Goal: Task Accomplishment & Management: Complete application form

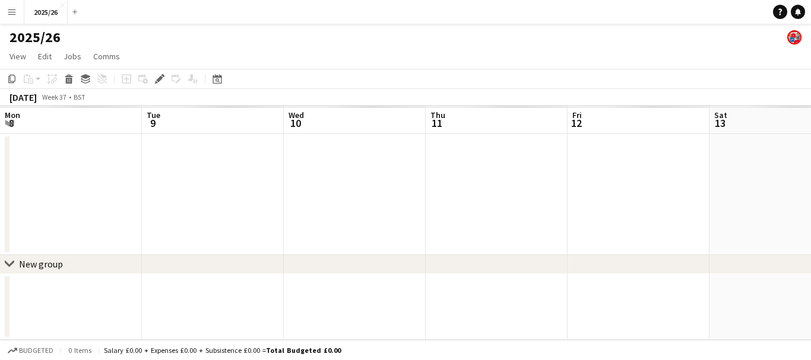
scroll to position [0, 408]
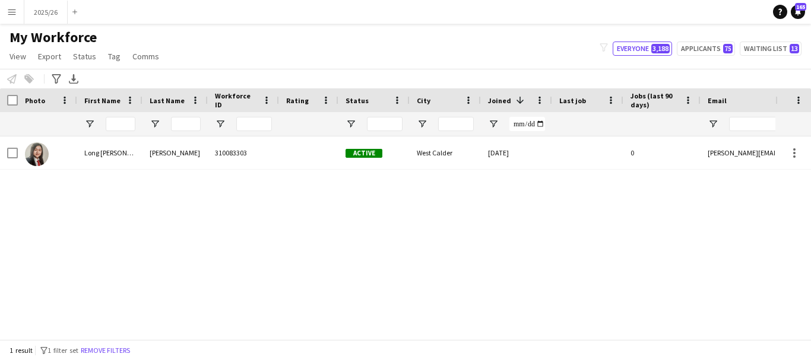
click at [413, 342] on div "1 result filter-1 1 filter set Remove filters" at bounding box center [405, 350] width 811 height 20
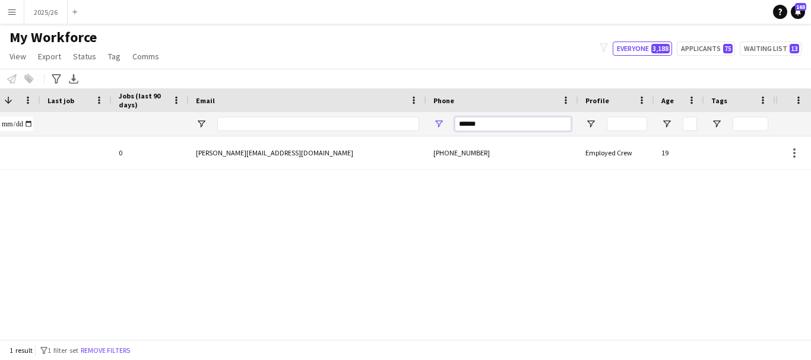
click at [512, 129] on input "******" at bounding box center [513, 124] width 116 height 14
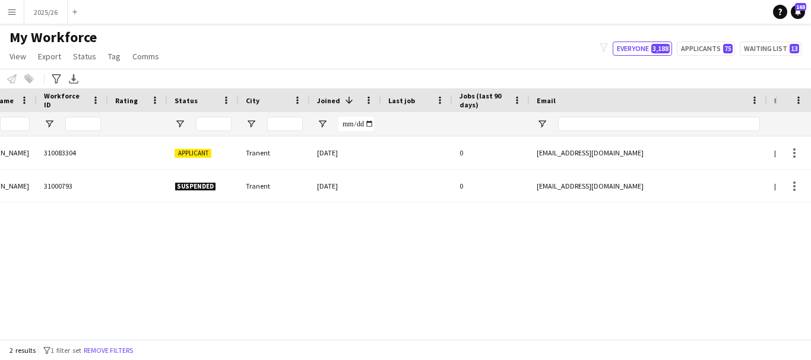
scroll to position [0, 182]
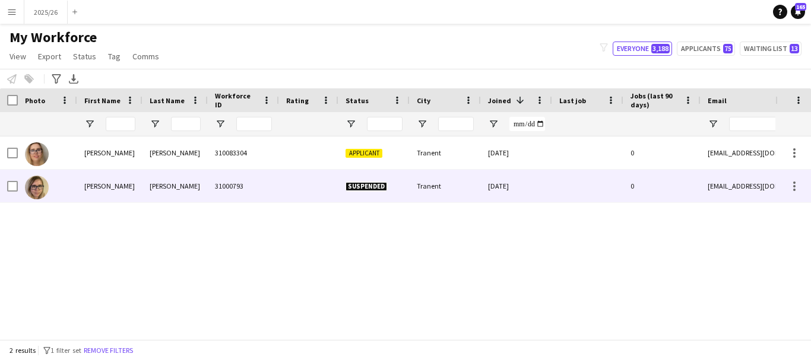
type input "******"
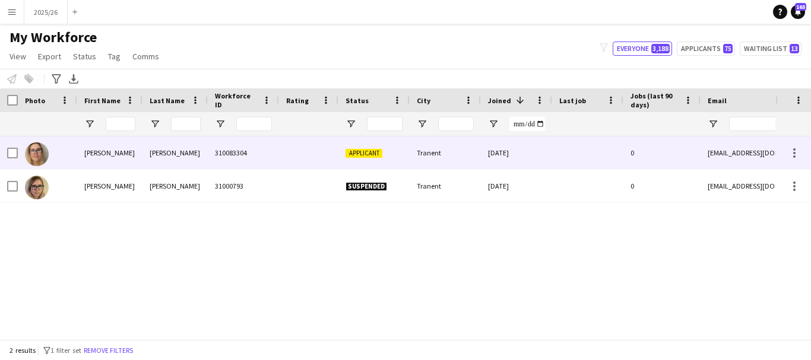
click at [270, 164] on div "310083304" at bounding box center [243, 153] width 71 height 33
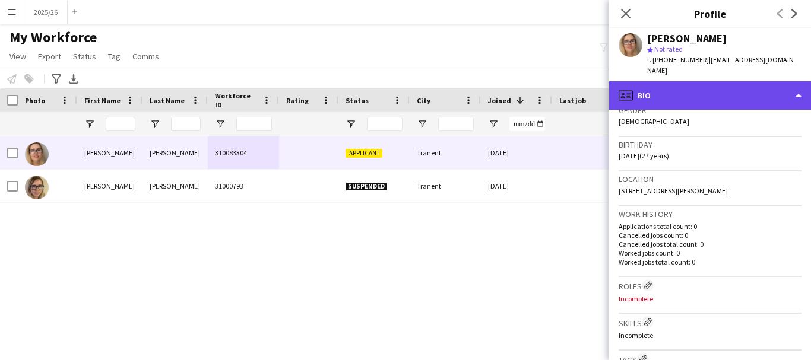
click at [711, 81] on div "profile Bio" at bounding box center [710, 95] width 202 height 28
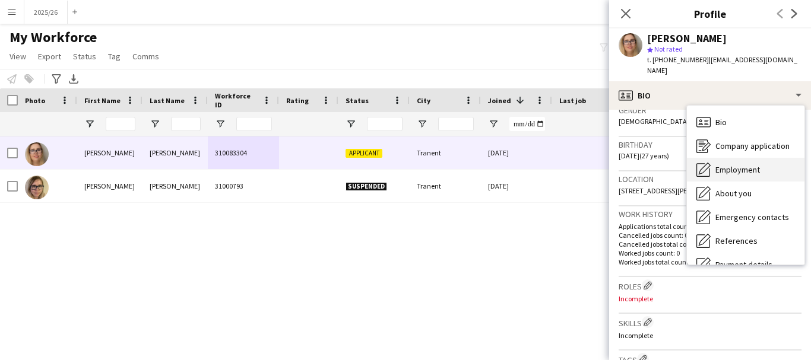
click at [721, 164] on span "Employment" at bounding box center [737, 169] width 45 height 11
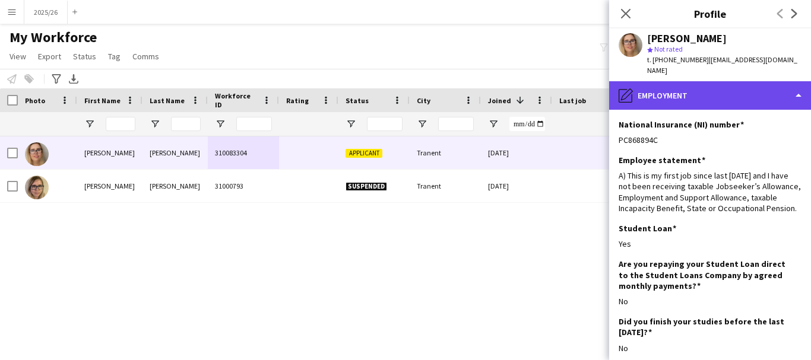
click at [710, 93] on div "pencil4 Employment" at bounding box center [710, 95] width 202 height 28
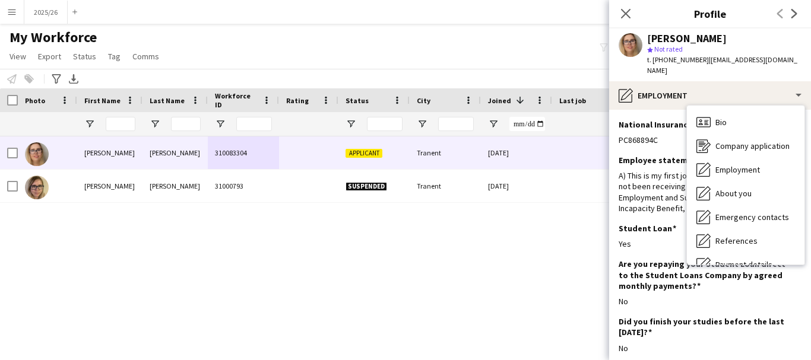
click at [805, 207] on div "Bio Bio Company application Company application Employment Employment About you…" at bounding box center [745, 185] width 119 height 160
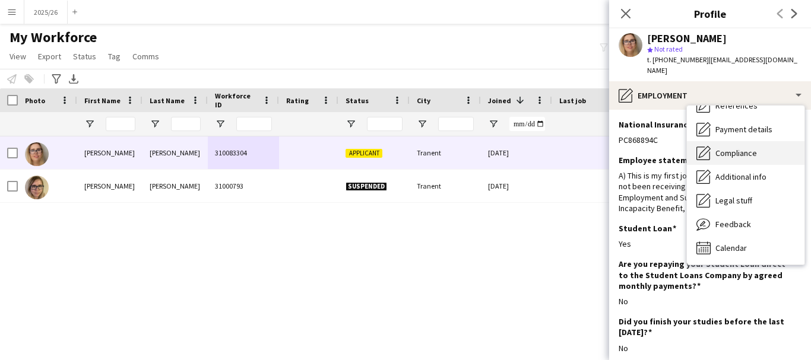
click at [737, 148] on span "Compliance" at bounding box center [736, 153] width 42 height 11
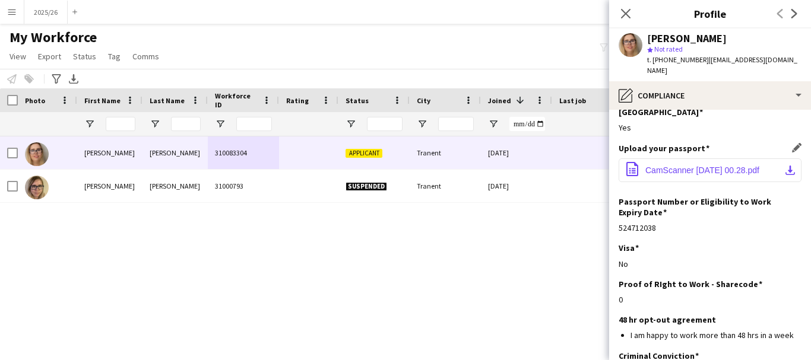
click at [696, 159] on button "office-file-sheet CamScanner 04-17-2024 00.28.pdf download-bottom" at bounding box center [710, 170] width 183 height 24
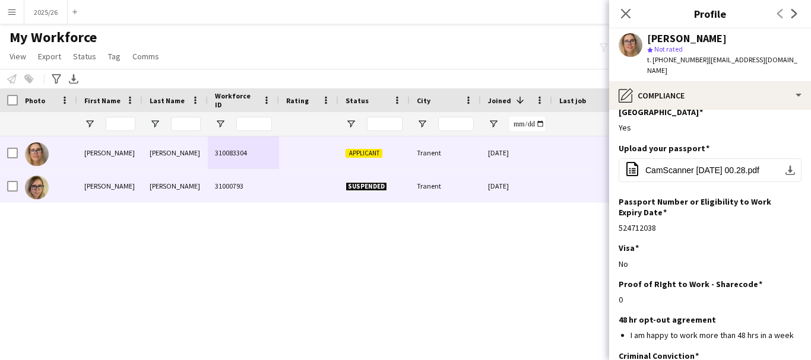
click at [480, 176] on div "Tranent" at bounding box center [445, 186] width 71 height 33
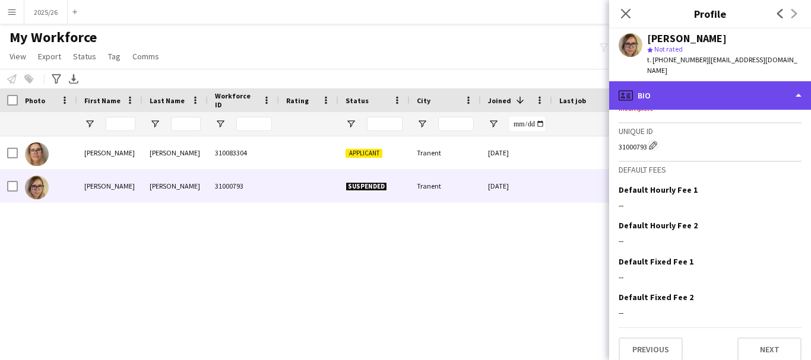
click at [689, 93] on div "profile Bio" at bounding box center [710, 95] width 202 height 28
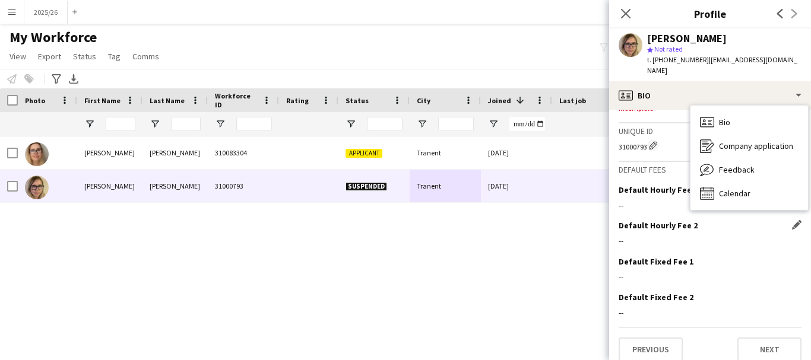
click at [773, 221] on div "Default Hourly Fee 2 Edit this field --" at bounding box center [710, 238] width 183 height 36
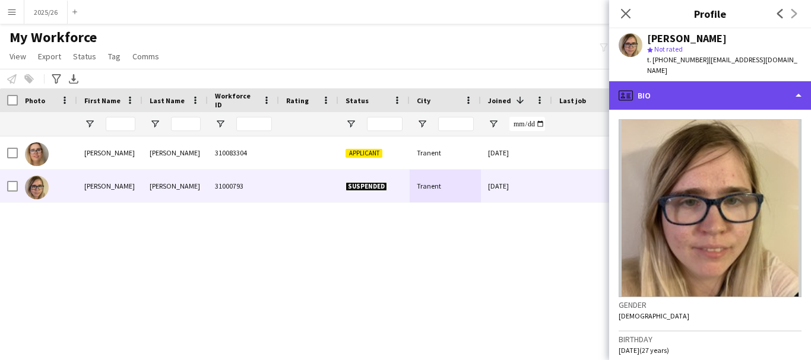
click at [772, 85] on div "profile Bio" at bounding box center [710, 95] width 202 height 28
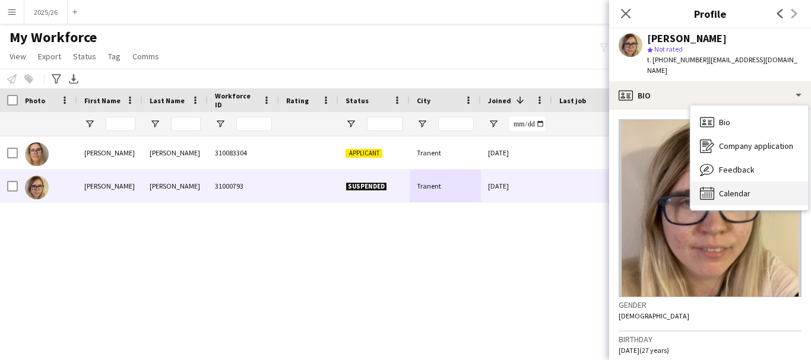
click at [754, 185] on div "Calendar Calendar" at bounding box center [749, 194] width 118 height 24
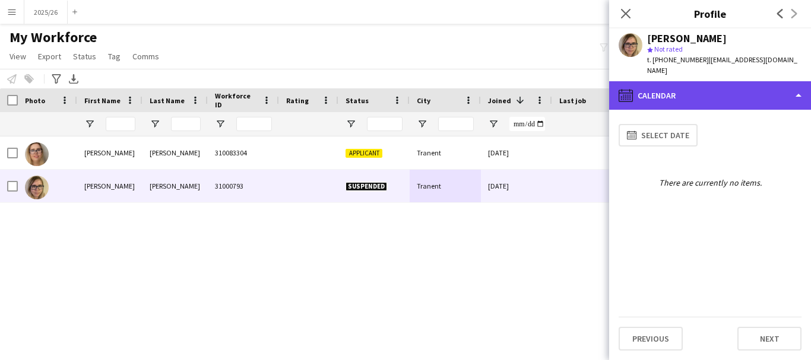
click at [712, 85] on div "calendar-full Calendar" at bounding box center [710, 95] width 202 height 28
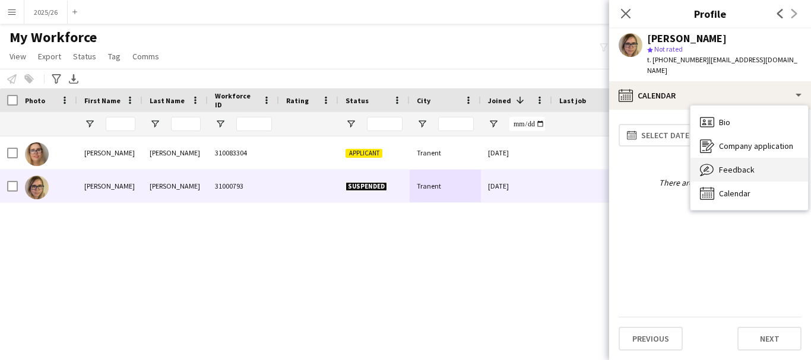
click at [748, 164] on span "Feedback" at bounding box center [737, 169] width 36 height 11
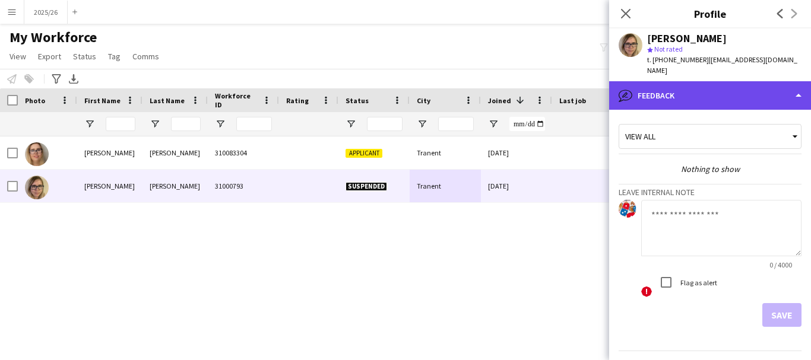
click at [742, 87] on div "bubble-pencil Feedback" at bounding box center [710, 95] width 202 height 28
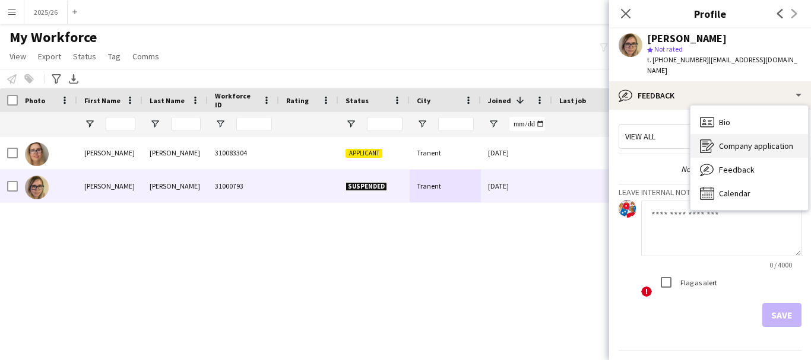
drag, startPoint x: 741, startPoint y: 122, endPoint x: 741, endPoint y: 129, distance: 6.5
click at [741, 129] on div "Bio Bio Company application Company application Feedback Feedback Calendar Cale…" at bounding box center [749, 158] width 118 height 104
click at [741, 134] on div "Company application Company application" at bounding box center [749, 146] width 118 height 24
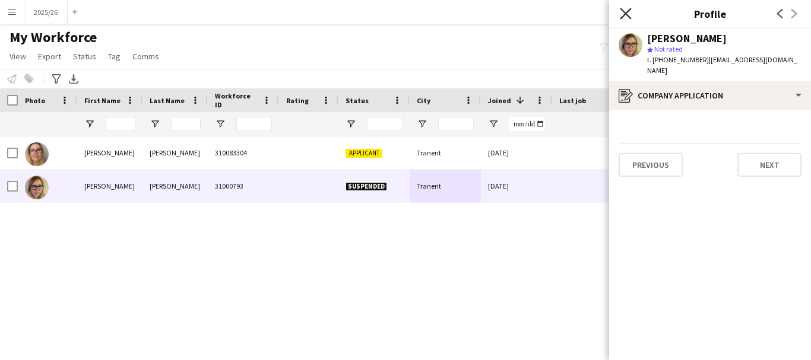
click at [625, 17] on icon "Close pop-in" at bounding box center [625, 13] width 11 height 11
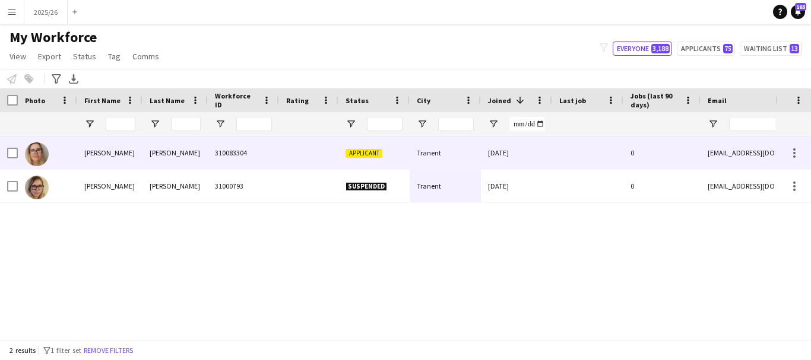
click at [284, 158] on div at bounding box center [308, 153] width 59 height 33
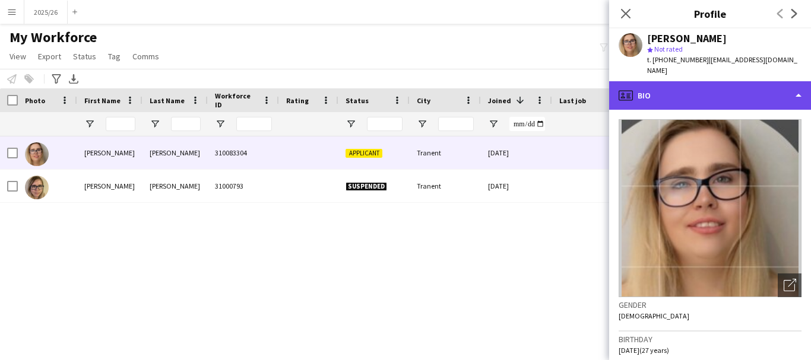
click at [753, 81] on div "profile Bio" at bounding box center [710, 95] width 202 height 28
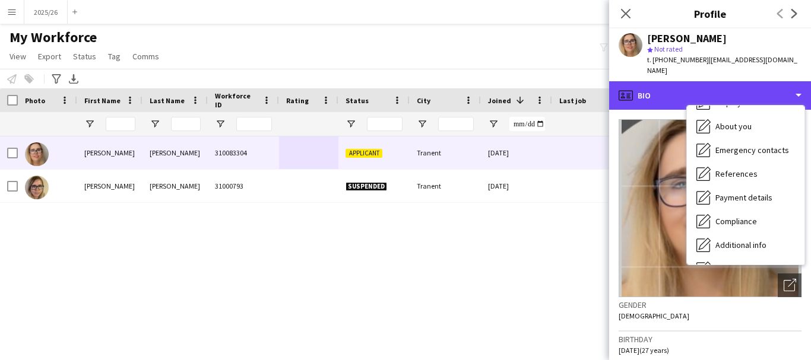
scroll to position [118, 0]
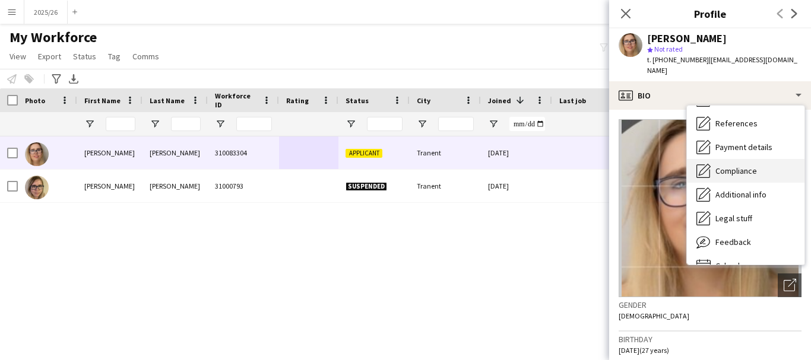
click at [750, 166] on span "Compliance" at bounding box center [736, 171] width 42 height 11
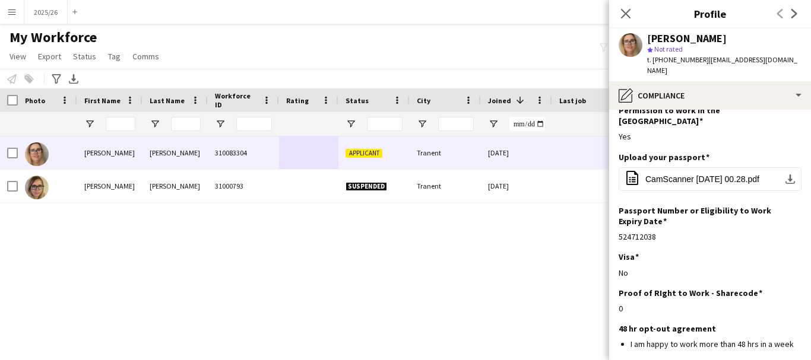
scroll to position [0, 0]
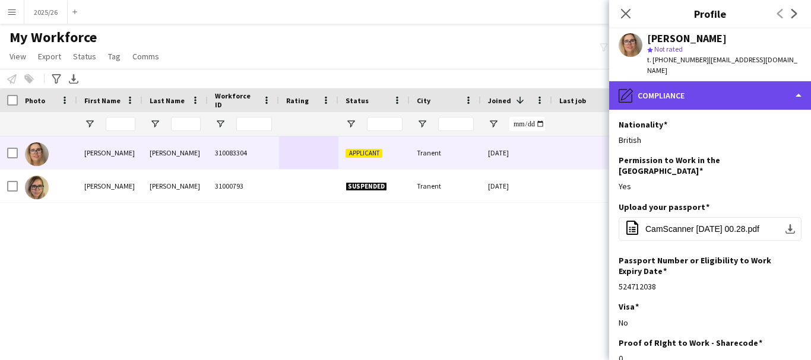
click at [753, 85] on div "pencil4 Compliance" at bounding box center [710, 95] width 202 height 28
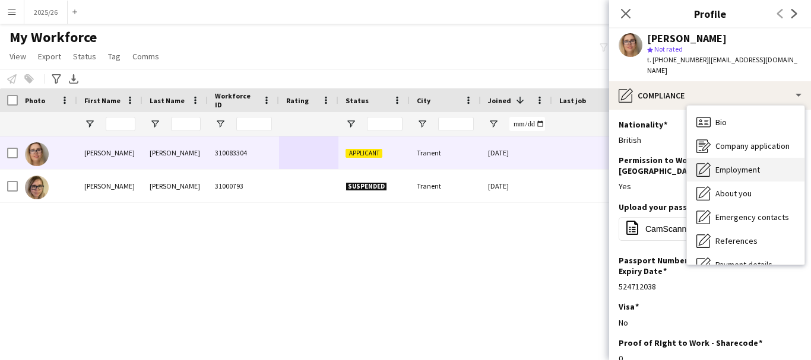
click at [743, 164] on span "Employment" at bounding box center [737, 169] width 45 height 11
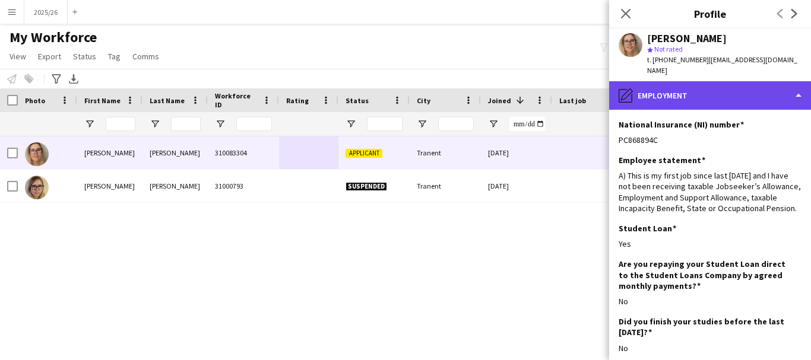
click at [718, 96] on div "pencil4 Employment" at bounding box center [710, 95] width 202 height 28
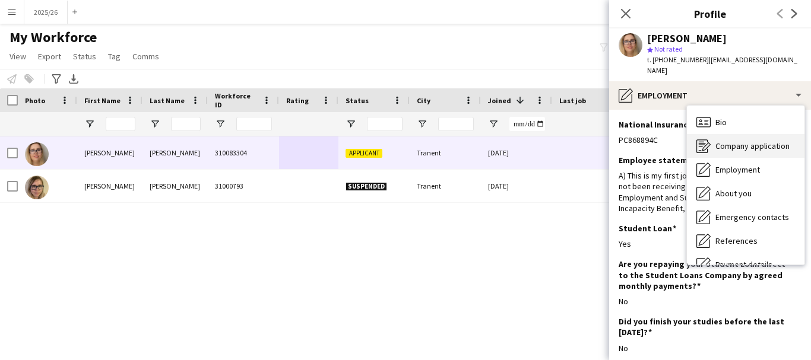
click at [754, 141] on span "Company application" at bounding box center [752, 146] width 74 height 11
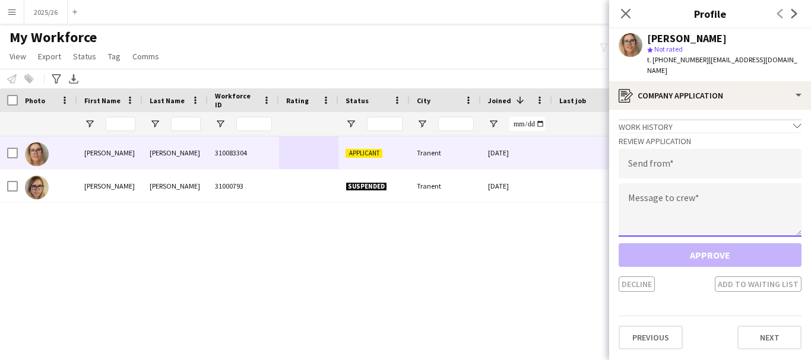
click at [692, 198] on textarea at bounding box center [710, 209] width 183 height 53
paste textarea "**********"
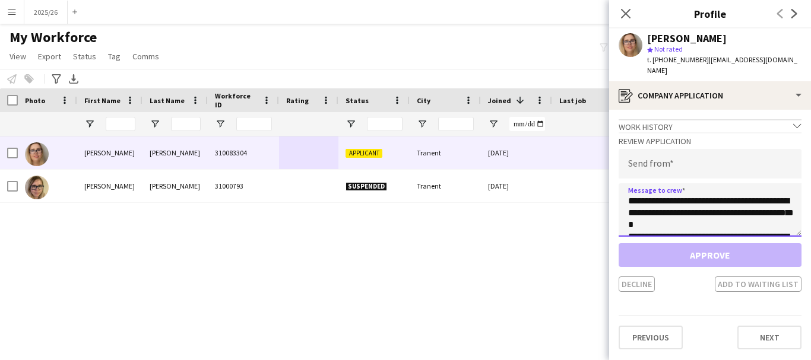
scroll to position [221, 0]
type textarea "**********"
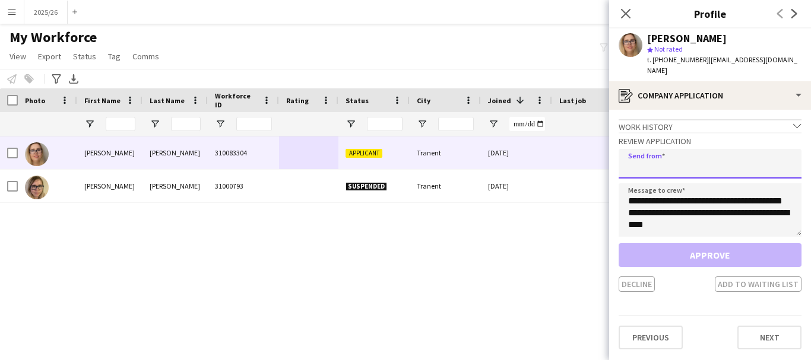
click at [680, 157] on input "email" at bounding box center [710, 164] width 183 height 30
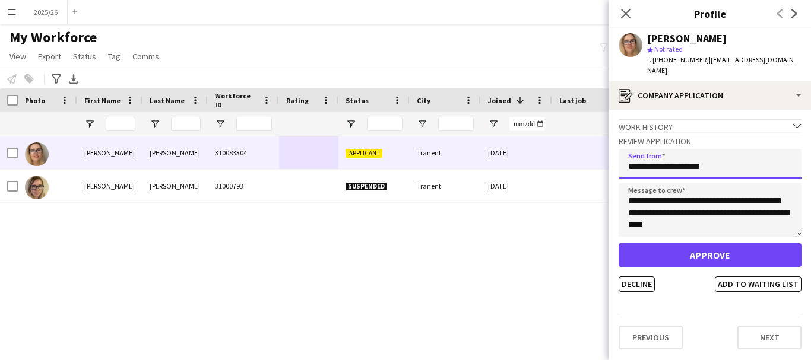
type input "**********"
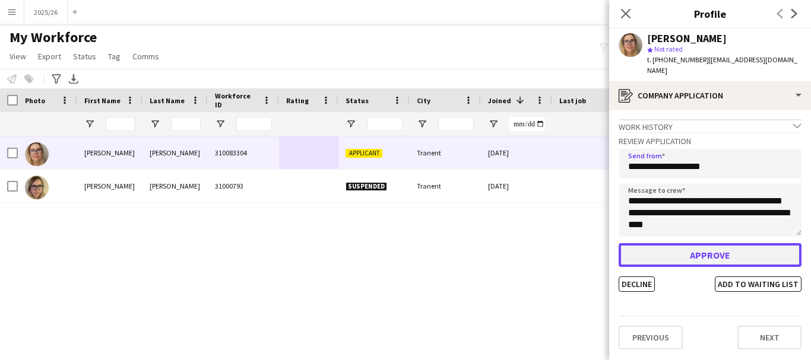
click at [760, 248] on button "Approve" at bounding box center [710, 255] width 183 height 24
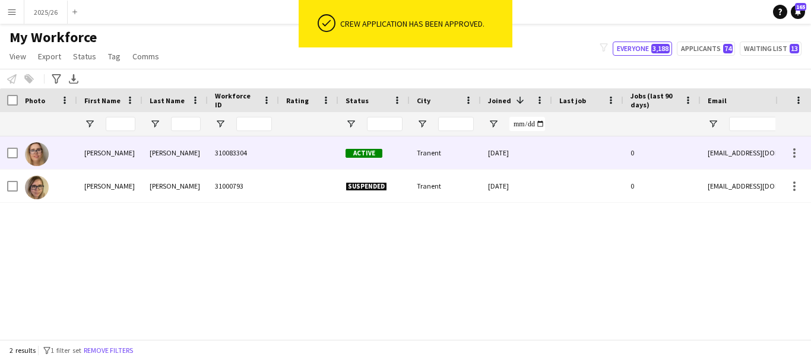
click at [622, 162] on div at bounding box center [587, 153] width 71 height 33
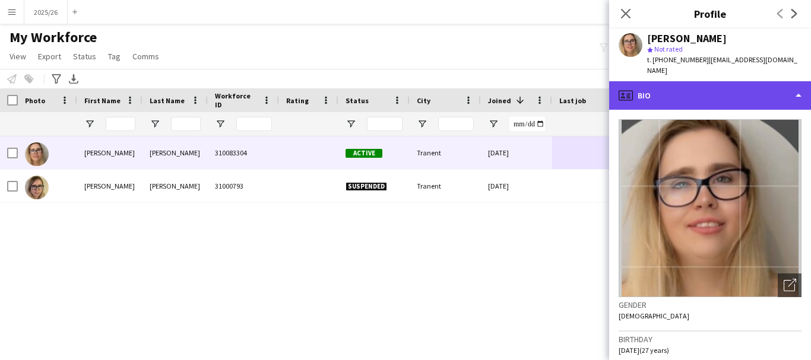
click at [678, 94] on div "profile Bio" at bounding box center [710, 95] width 202 height 28
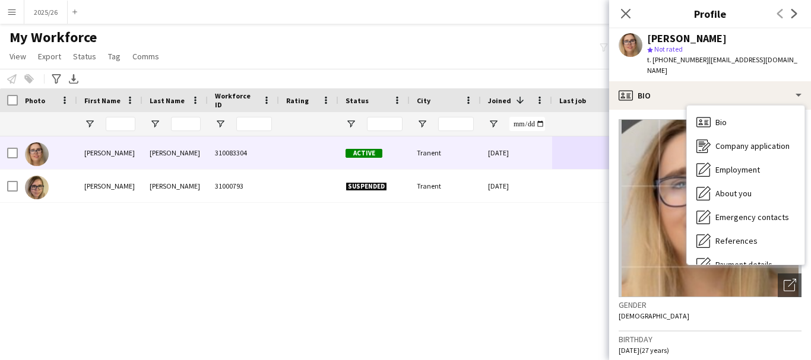
click at [576, 226] on div "Active Tranent 13-08-2025 0 annanisbet15@gmail.com 310083304 Nisbet Anna Suspen…" at bounding box center [387, 234] width 775 height 194
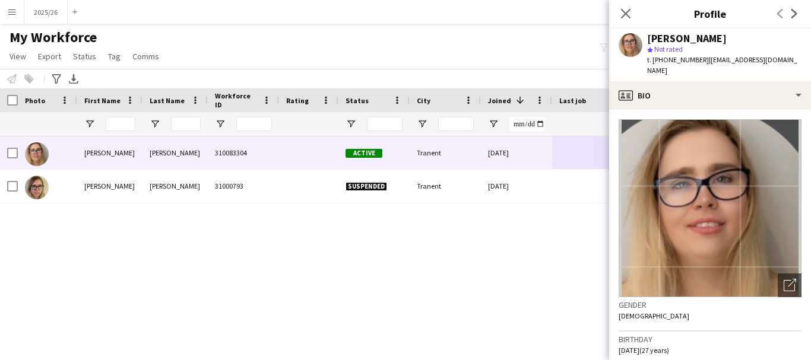
click at [633, 21] on div "Close pop-in" at bounding box center [625, 13] width 33 height 27
click at [629, 17] on icon at bounding box center [625, 13] width 11 height 11
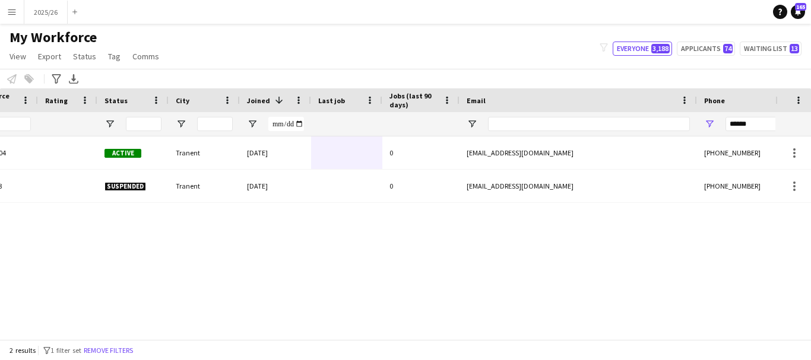
scroll to position [0, 512]
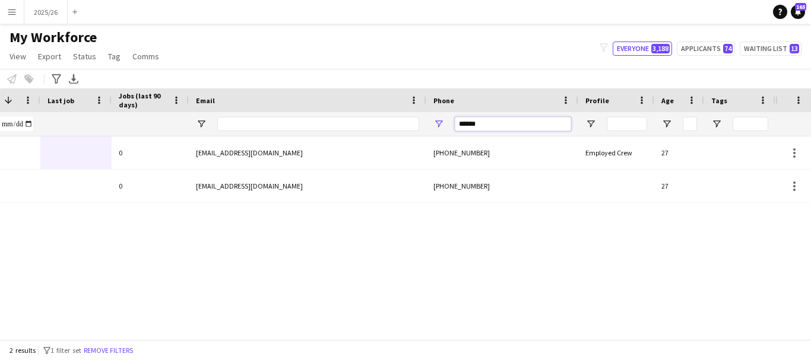
drag, startPoint x: 512, startPoint y: 125, endPoint x: 370, endPoint y: 122, distance: 142.5
click at [370, 122] on div at bounding box center [131, 124] width 1287 height 24
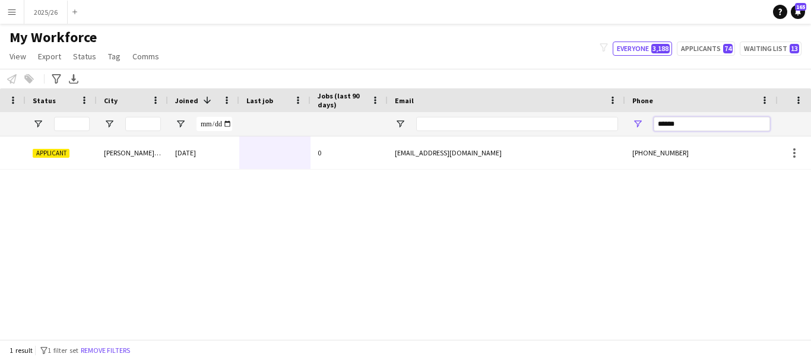
scroll to position [0, 112]
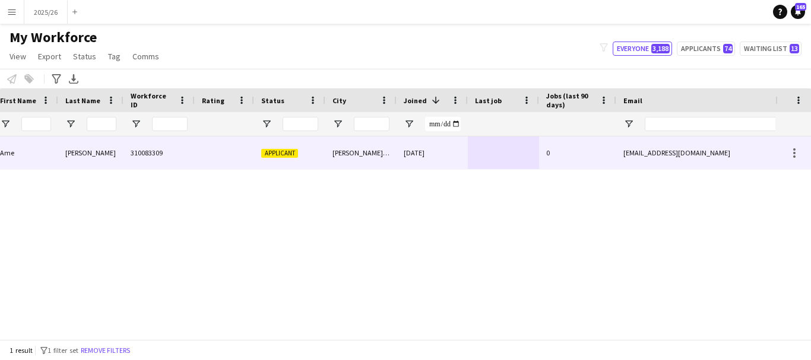
type input "******"
click at [202, 157] on div at bounding box center [224, 153] width 59 height 33
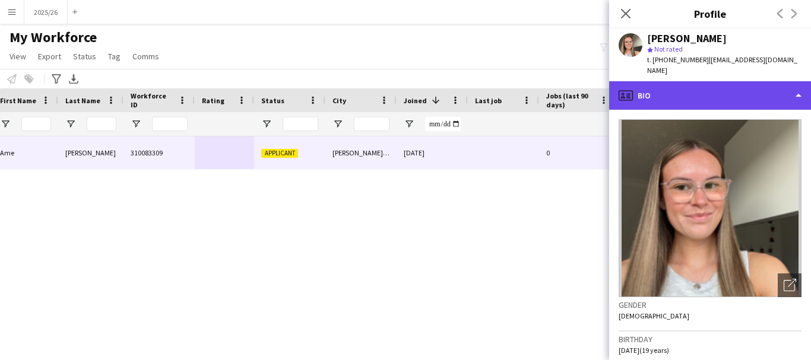
click at [689, 87] on div "profile Bio" at bounding box center [710, 95] width 202 height 28
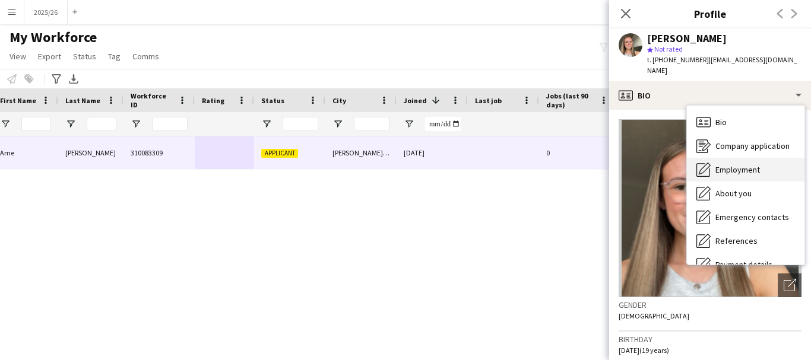
click at [725, 164] on span "Employment" at bounding box center [737, 169] width 45 height 11
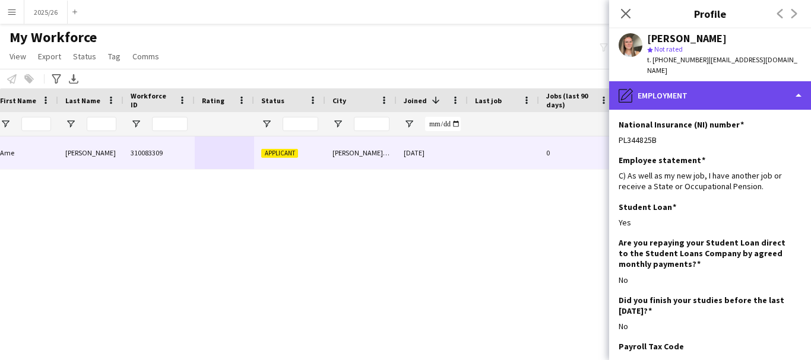
click at [719, 84] on div "pencil4 Employment" at bounding box center [710, 95] width 202 height 28
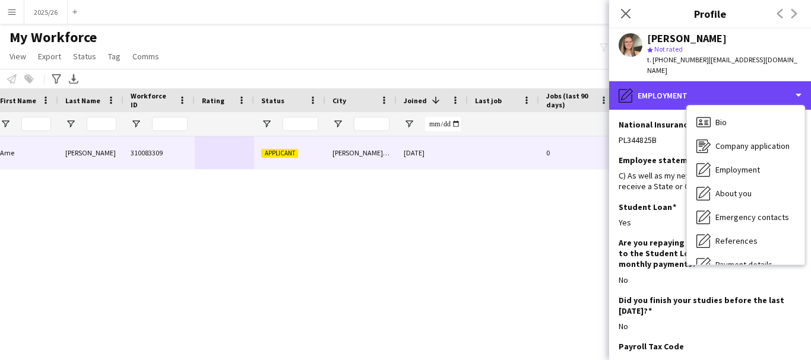
scroll to position [135, 0]
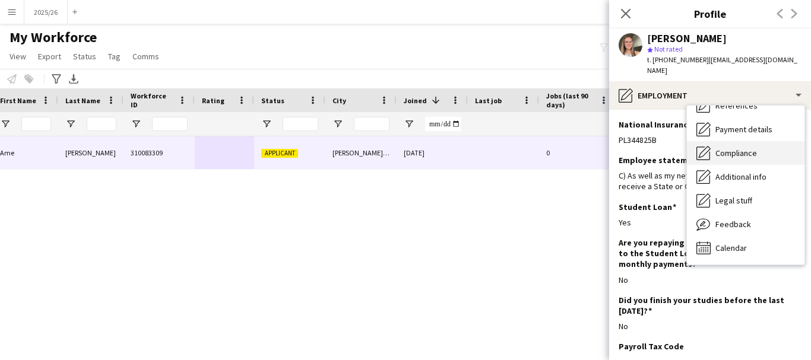
click at [740, 141] on div "Compliance Compliance" at bounding box center [746, 153] width 118 height 24
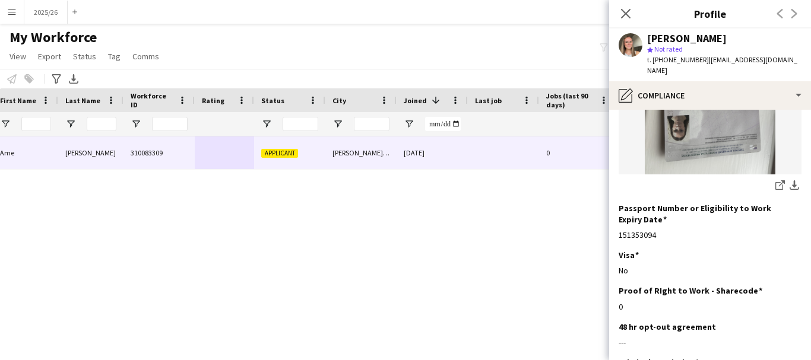
scroll to position [215, 0]
click at [789, 182] on app-icon "download-bottom" at bounding box center [793, 187] width 9 height 11
click at [775, 182] on icon "share-external-link-1" at bounding box center [779, 186] width 9 height 9
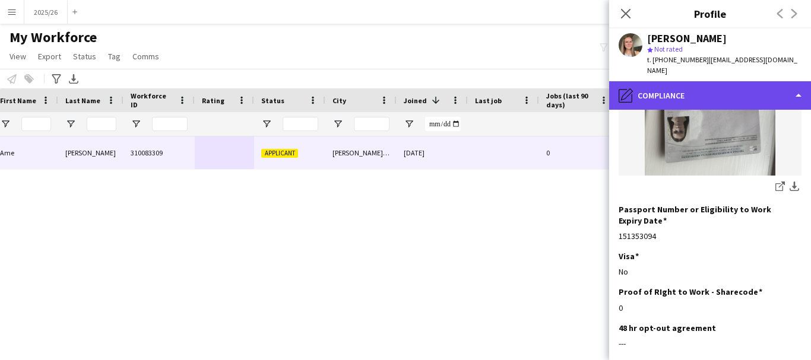
click at [706, 81] on div "pencil4 Compliance" at bounding box center [710, 95] width 202 height 28
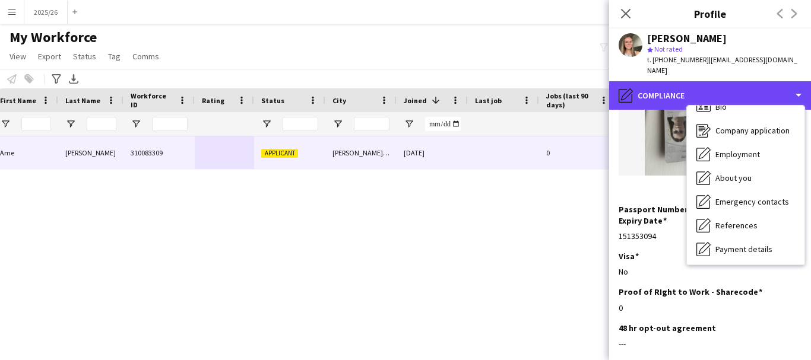
scroll to position [0, 0]
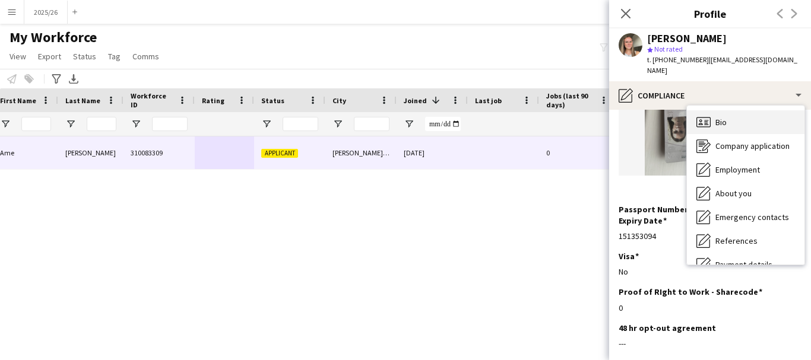
click at [742, 110] on div "Bio Bio" at bounding box center [746, 122] width 118 height 24
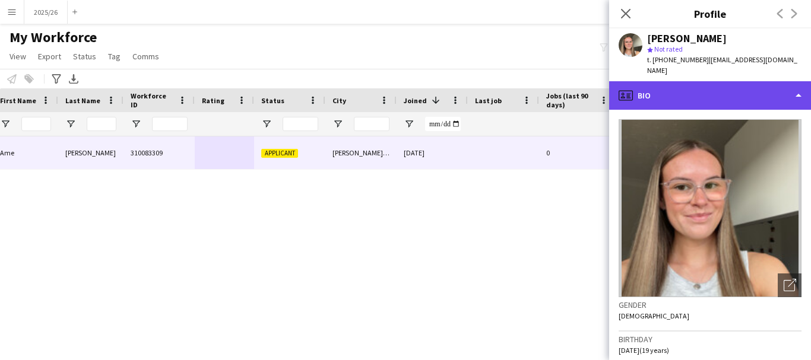
click at [708, 96] on div "profile Bio" at bounding box center [710, 95] width 202 height 28
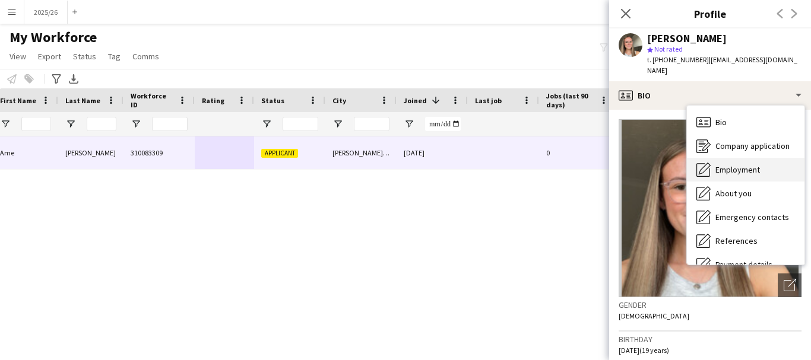
click at [762, 158] on div "Employment Employment" at bounding box center [746, 170] width 118 height 24
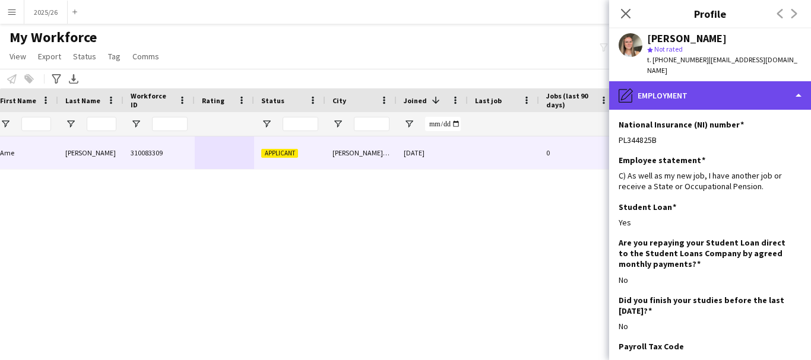
click at [715, 81] on div "pencil4 Employment" at bounding box center [710, 95] width 202 height 28
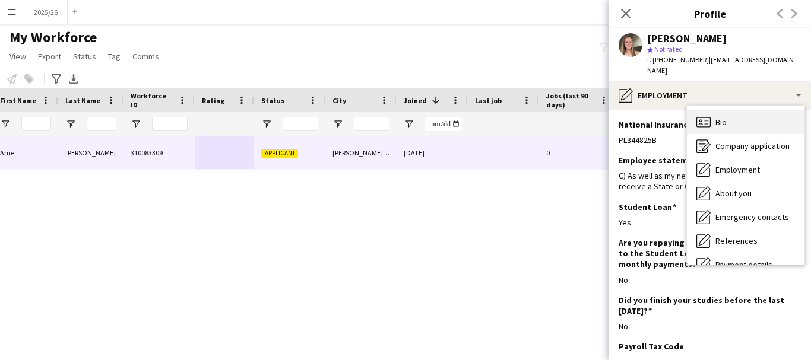
click at [739, 110] on div "Bio Bio" at bounding box center [746, 122] width 118 height 24
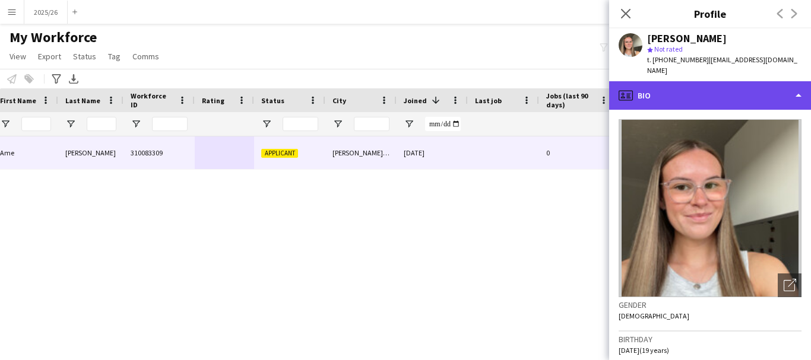
click at [770, 81] on div "profile Bio" at bounding box center [710, 95] width 202 height 28
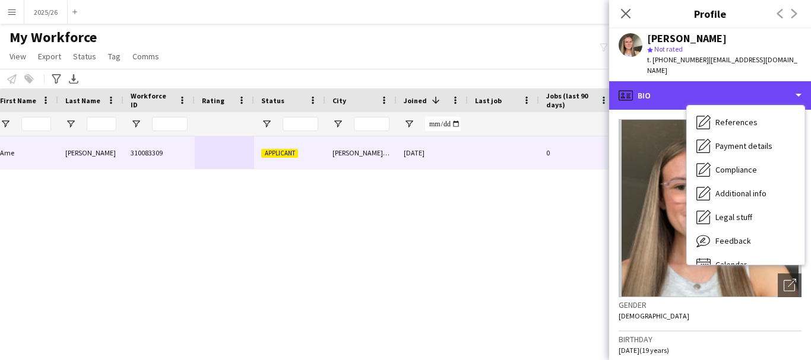
scroll to position [135, 0]
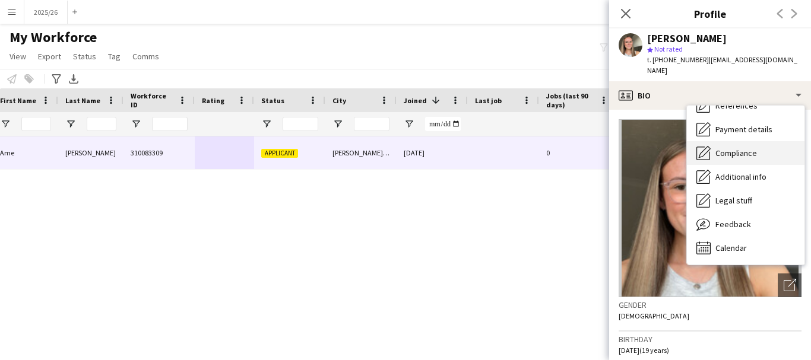
click at [745, 148] on span "Compliance" at bounding box center [736, 153] width 42 height 11
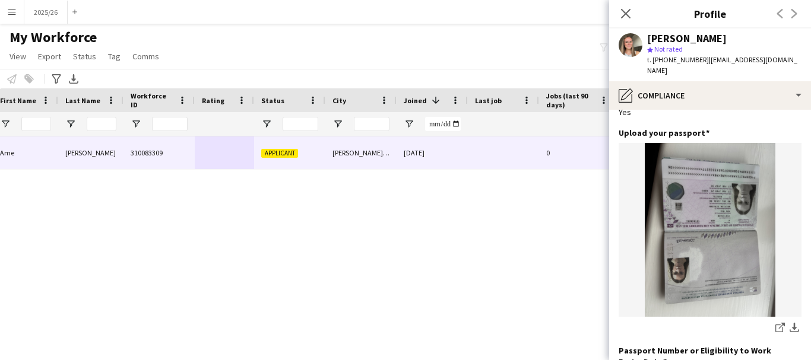
scroll to position [0, 0]
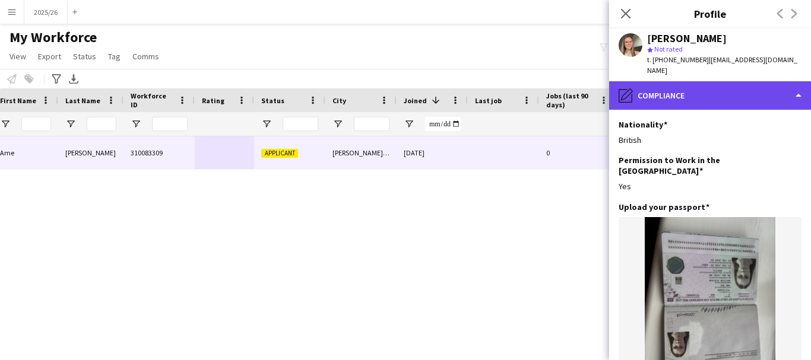
click at [735, 81] on div "pencil4 Compliance" at bounding box center [710, 95] width 202 height 28
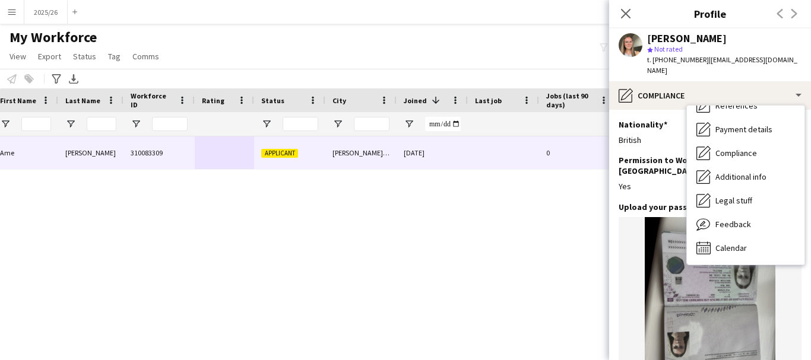
click at [753, 313] on img at bounding box center [710, 304] width 183 height 174
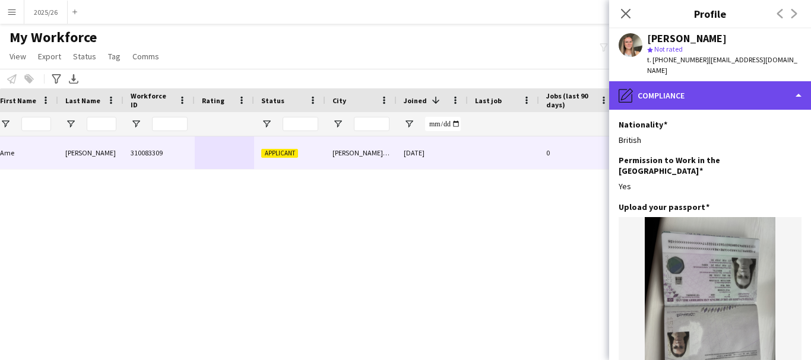
click at [688, 97] on div "pencil4 Compliance" at bounding box center [710, 95] width 202 height 28
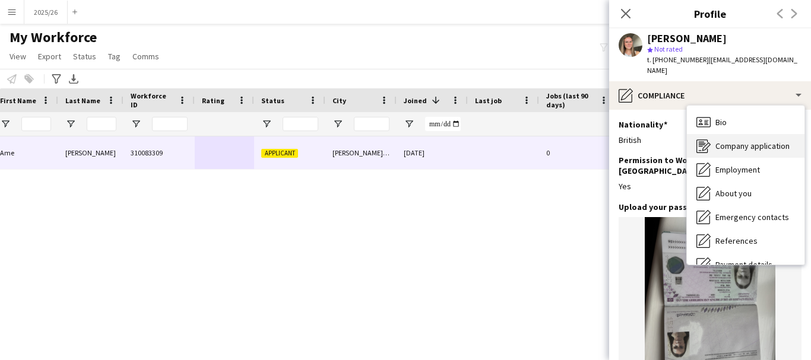
click at [723, 144] on div "Company application Company application" at bounding box center [746, 146] width 118 height 24
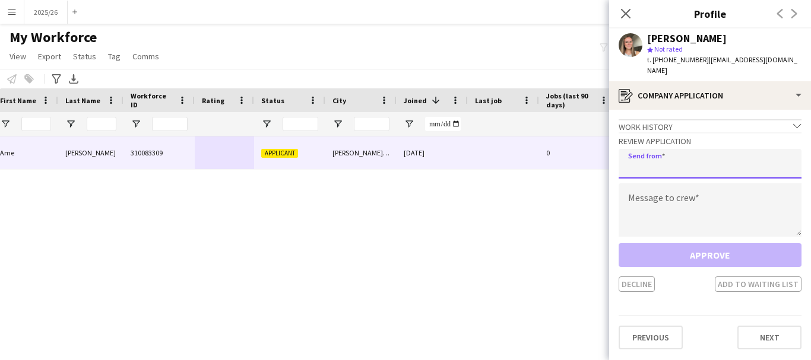
click at [723, 149] on input "email" at bounding box center [710, 164] width 183 height 30
type input "**********"
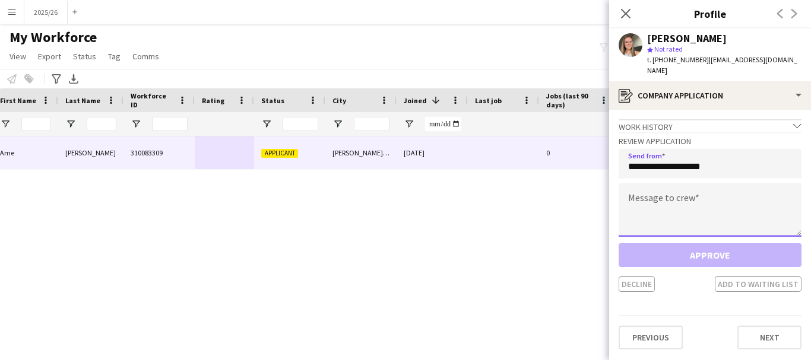
click at [694, 186] on textarea at bounding box center [710, 209] width 183 height 53
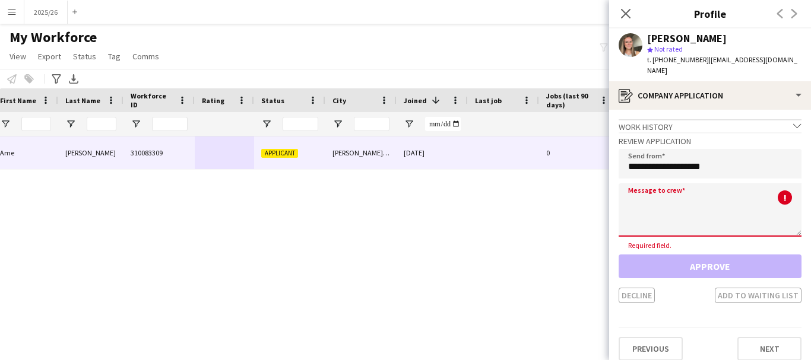
paste textarea "**********"
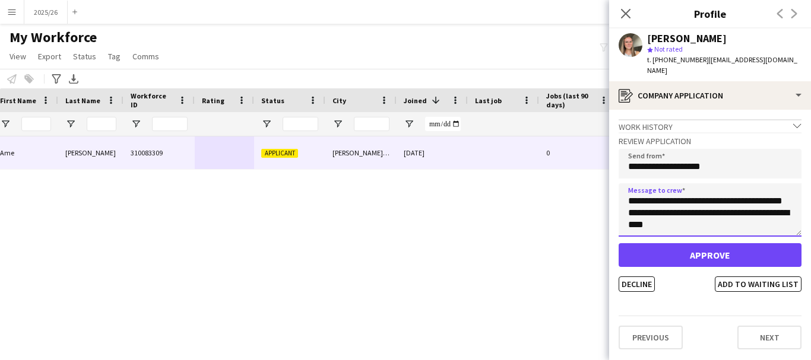
scroll to position [226, 0]
type textarea "**********"
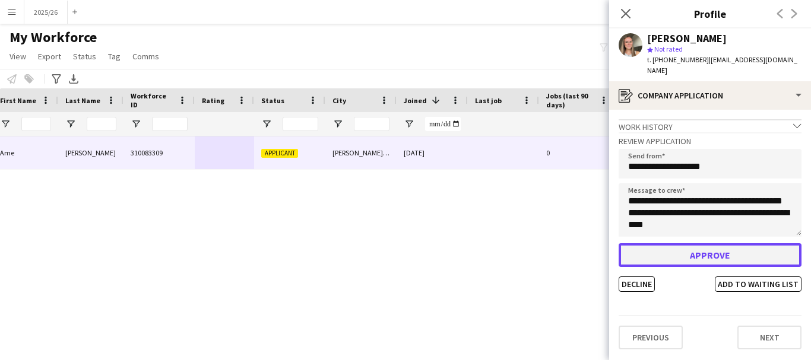
click at [725, 243] on button "Approve" at bounding box center [710, 255] width 183 height 24
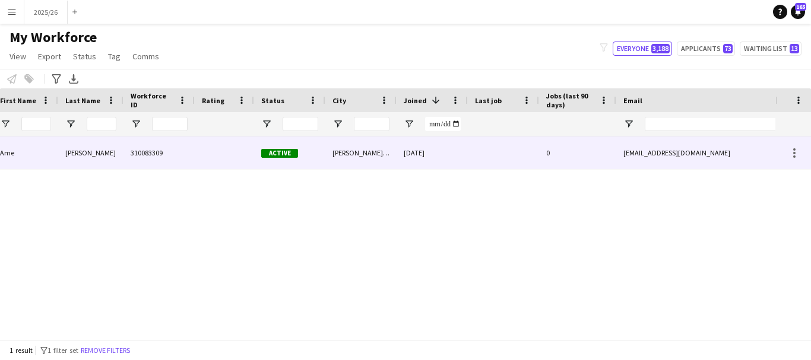
click at [353, 139] on div "[PERSON_NAME][GEOGRAPHIC_DATA][PERSON_NAME]" at bounding box center [360, 153] width 71 height 33
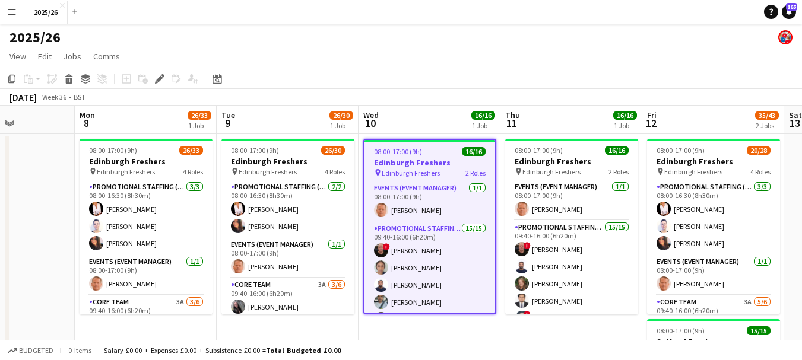
scroll to position [0, 347]
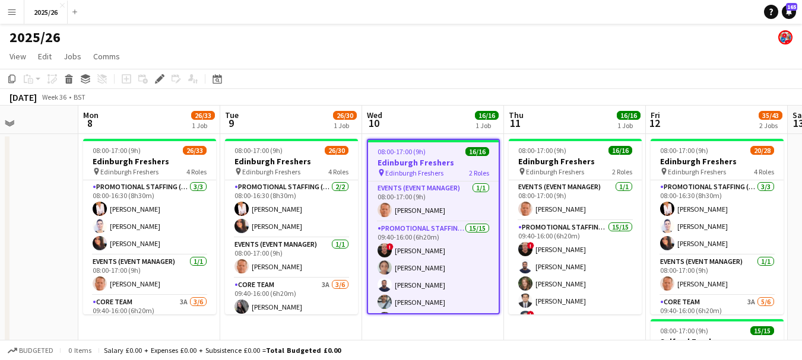
drag, startPoint x: 234, startPoint y: 217, endPoint x: 437, endPoint y: 236, distance: 203.8
drag, startPoint x: 499, startPoint y: 217, endPoint x: 499, endPoint y: 243, distance: 25.5
click at [499, 243] on app-job-card "08:00-17:00 (9h) 16/16 Edinburgh Freshers pin Edinburgh Freshers 2 Roles Events…" at bounding box center [432, 227] width 133 height 176
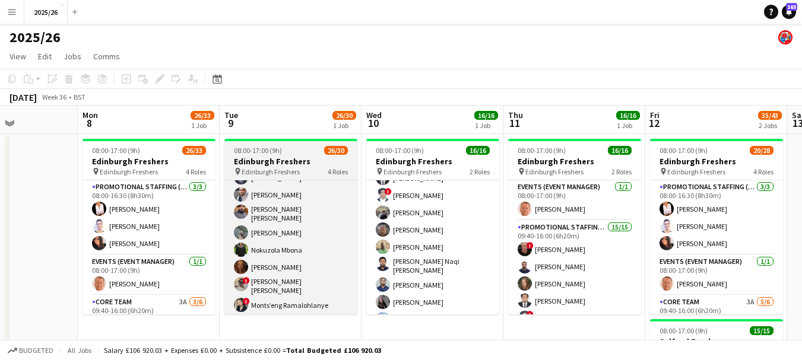
scroll to position [478, 0]
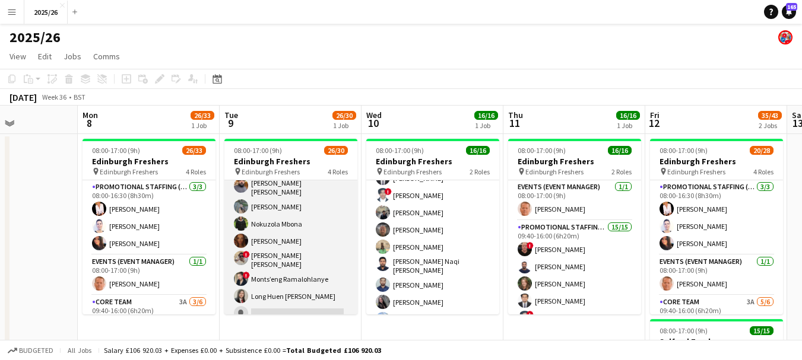
click at [303, 308] on app-card-role "Promotional Staffing (Brand Ambassadors) 1A 20/21 09:40-16:00 (6h20m) ! George …" at bounding box center [290, 127] width 133 height 395
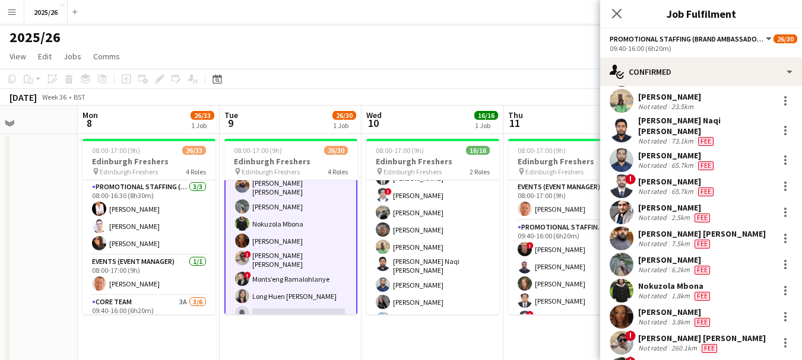
scroll to position [340, 0]
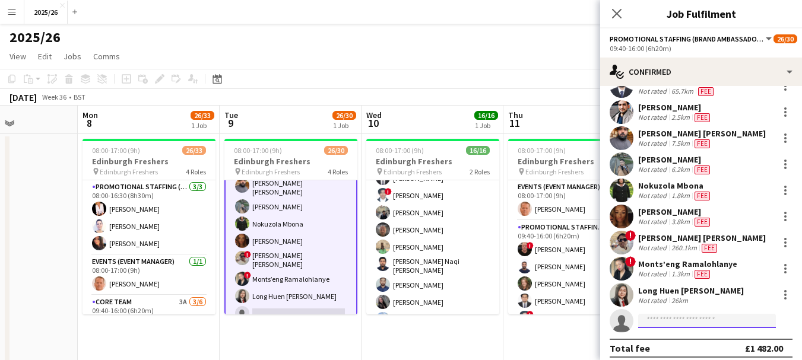
click at [683, 314] on input at bounding box center [707, 321] width 138 height 14
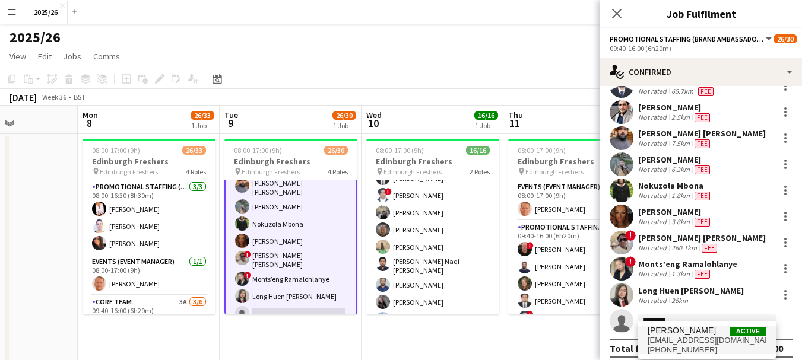
type input "********"
click at [694, 327] on span "Anna Nisbet Active" at bounding box center [707, 331] width 119 height 10
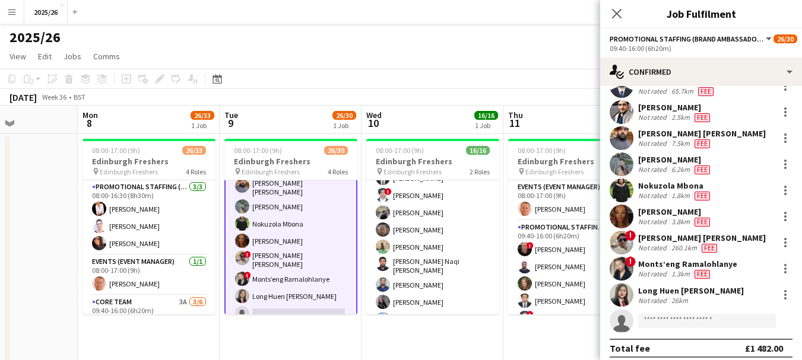
scroll to position [504, 0]
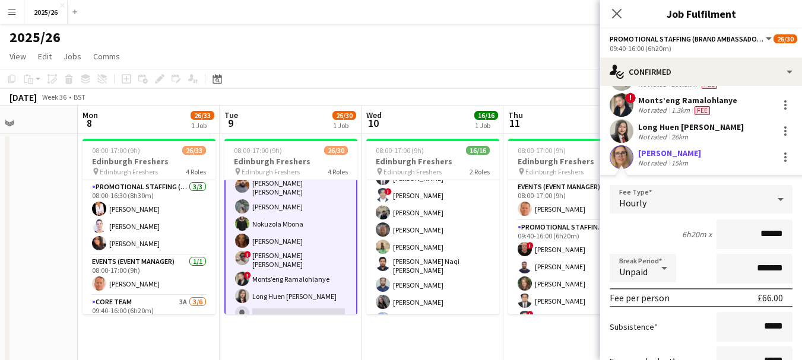
click at [762, 223] on input "******" at bounding box center [754, 235] width 76 height 30
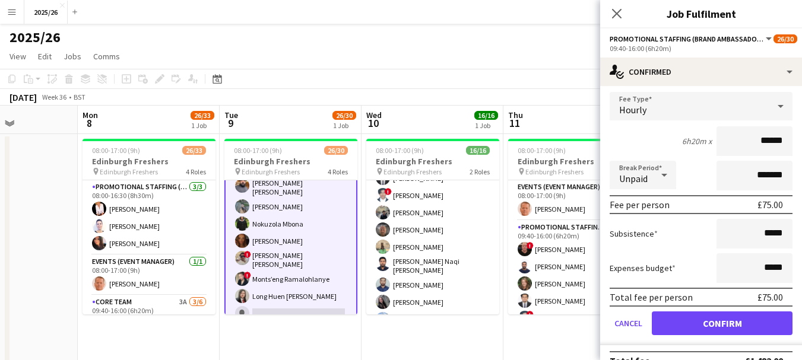
scroll to position [610, 0]
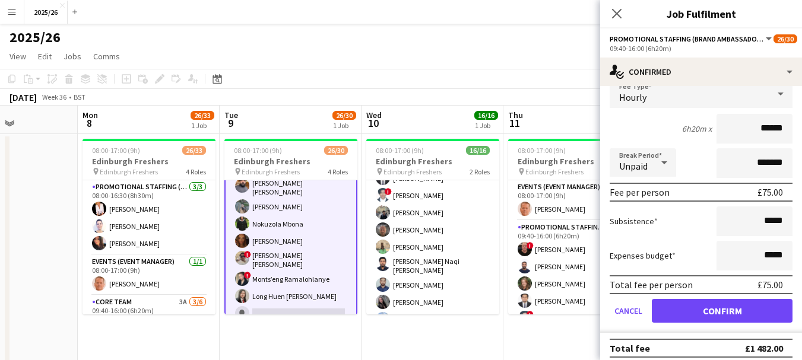
type input "******"
click at [748, 286] on div "Total fee per person £75.00" at bounding box center [701, 284] width 183 height 19
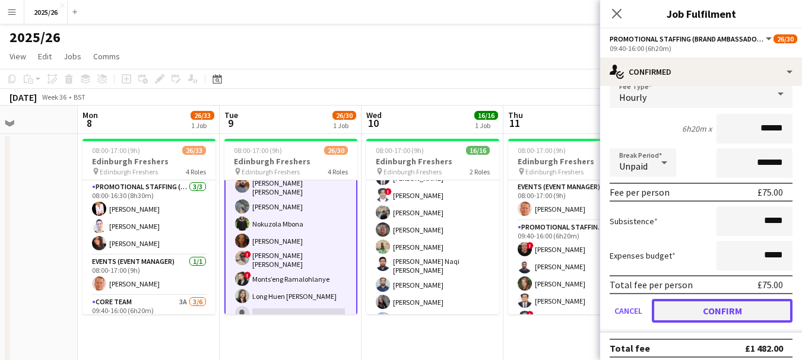
click at [747, 312] on button "Confirm" at bounding box center [722, 311] width 141 height 24
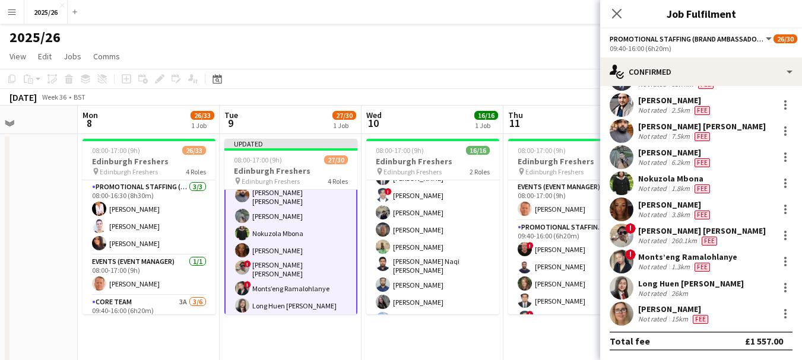
scroll to position [340, 0]
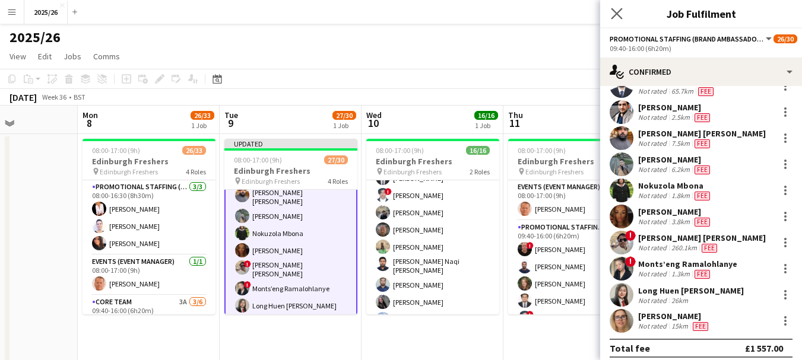
click at [610, 19] on app-icon "Close pop-in" at bounding box center [616, 13] width 17 height 17
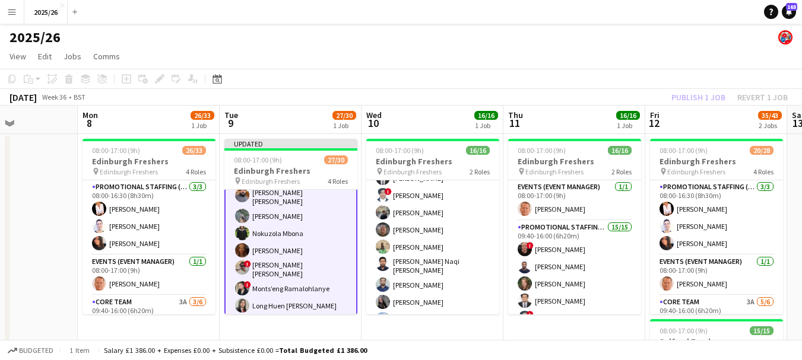
click at [692, 99] on div "Publish 1 job Revert 1 job" at bounding box center [729, 97] width 145 height 15
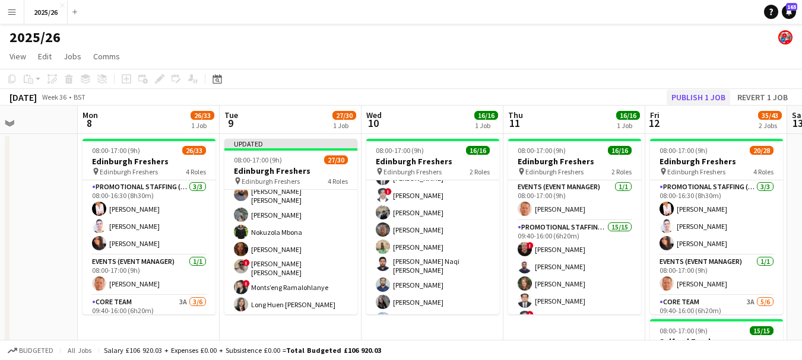
scroll to position [478, 0]
click at [692, 98] on button "Publish 1 job" at bounding box center [699, 97] width 64 height 15
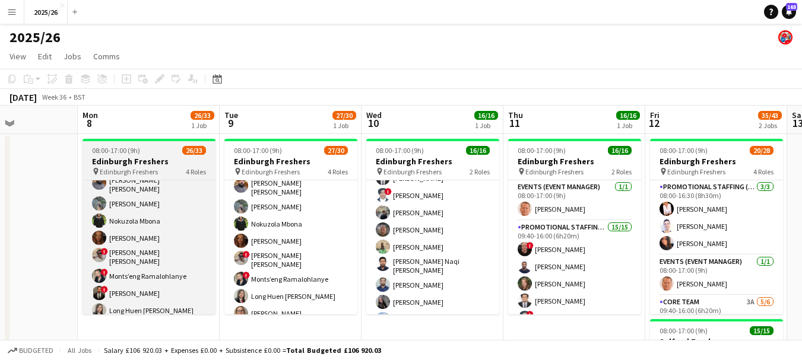
scroll to position [530, 0]
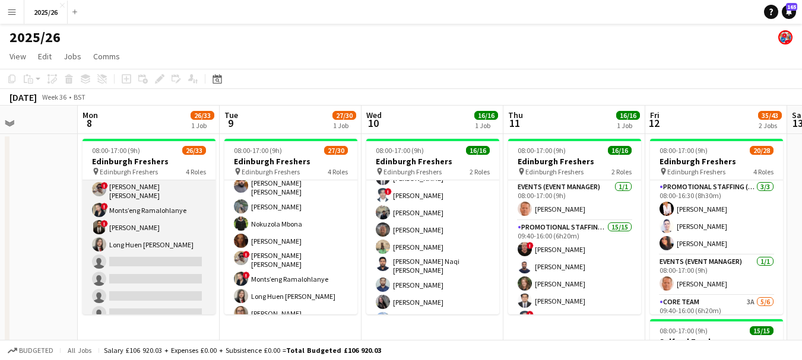
click at [175, 267] on app-card-role "Promotional Staffing (Brand Ambassadors) 1A 19/23 09:40-16:00 (6h20m) ! George …" at bounding box center [149, 111] width 133 height 430
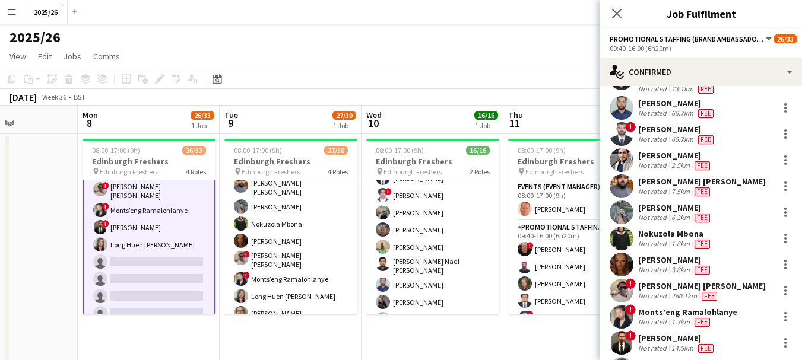
scroll to position [392, 0]
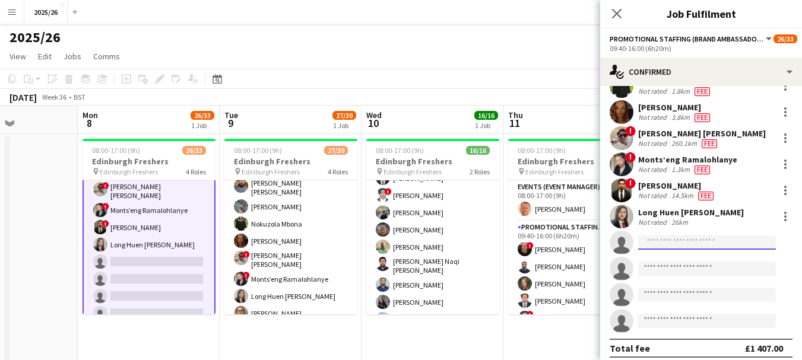
click at [703, 241] on input at bounding box center [707, 243] width 138 height 14
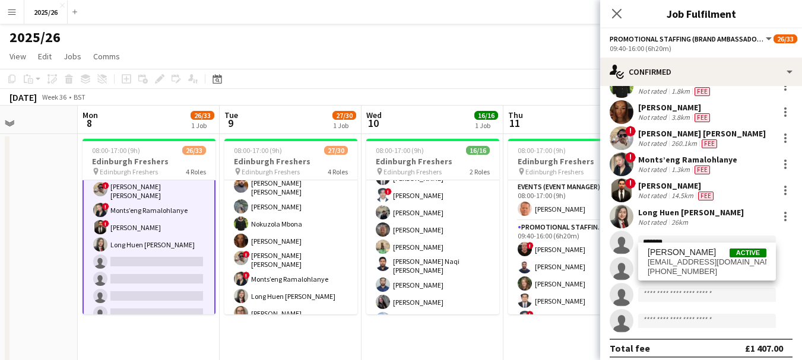
click at [703, 241] on input "*******" at bounding box center [707, 243] width 138 height 14
drag, startPoint x: 702, startPoint y: 255, endPoint x: 703, endPoint y: 241, distance: 14.3
click at [703, 241] on input "*******" at bounding box center [707, 243] width 138 height 14
type input "*******"
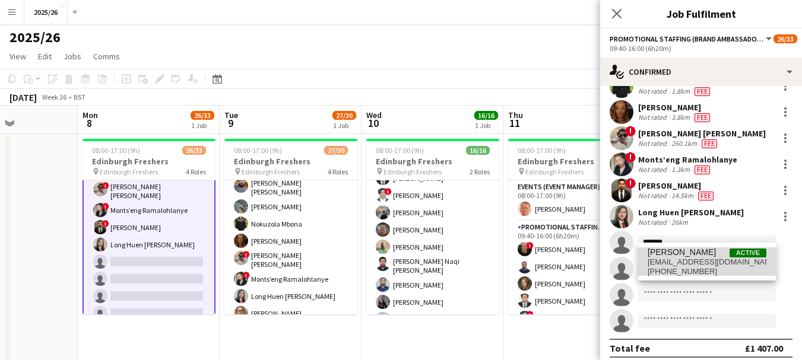
click at [706, 257] on span "Anna Nisbet Active" at bounding box center [707, 253] width 119 height 10
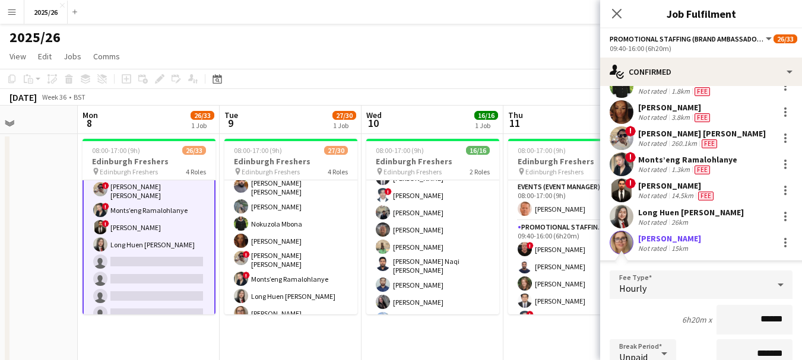
click at [769, 309] on input "******" at bounding box center [754, 320] width 76 height 30
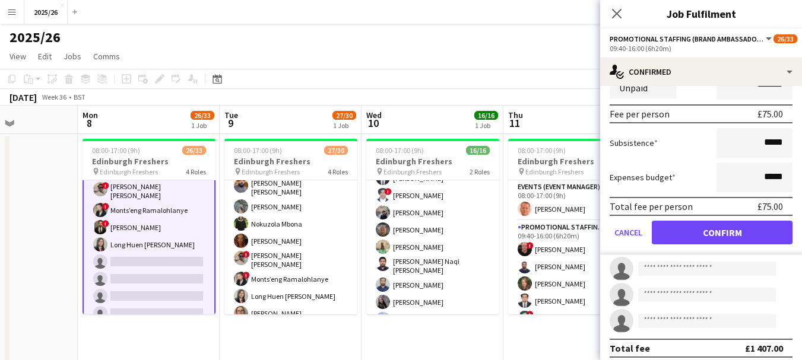
type input "******"
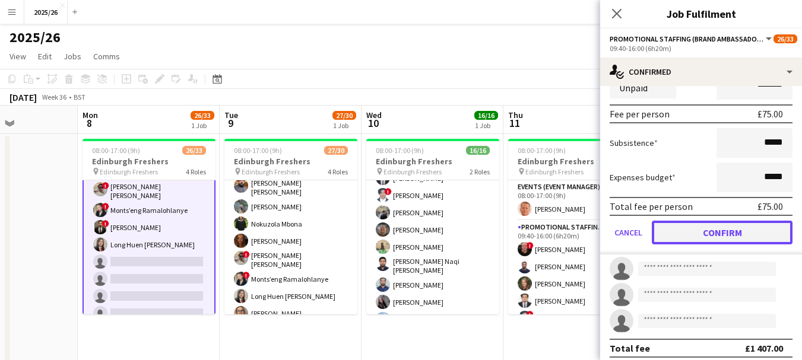
click at [698, 229] on button "Confirm" at bounding box center [722, 233] width 141 height 24
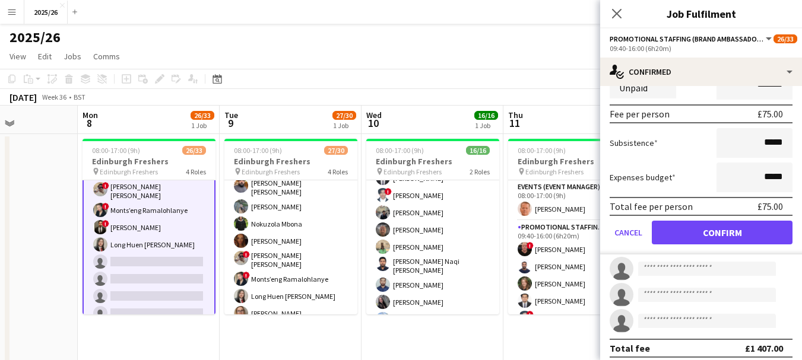
scroll to position [392, 0]
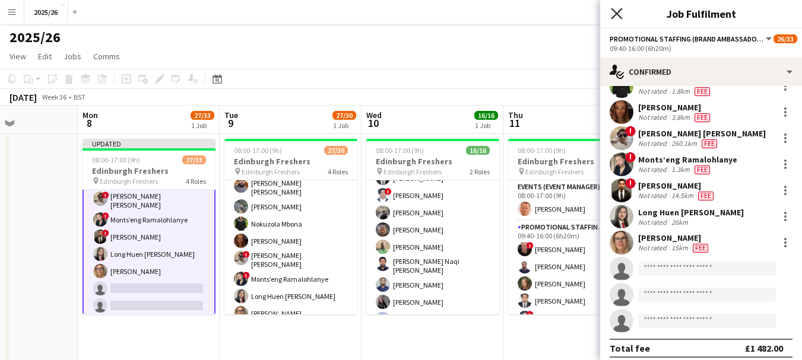
click at [619, 12] on icon at bounding box center [616, 13] width 11 height 11
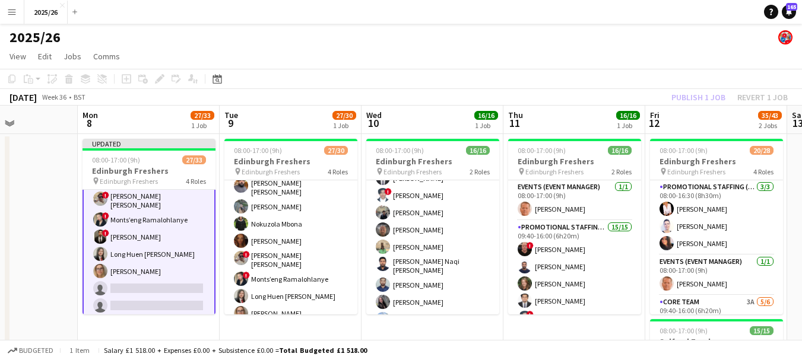
click at [693, 99] on div "Publish 1 job Revert 1 job" at bounding box center [729, 97] width 145 height 15
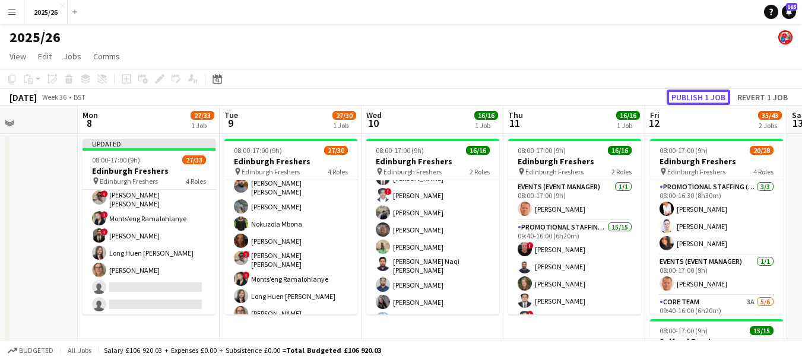
scroll to position [530, 0]
click at [693, 99] on button "Publish 1 job" at bounding box center [699, 97] width 64 height 15
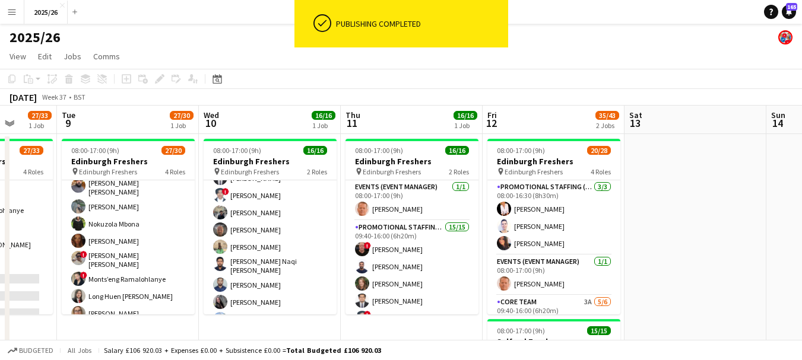
drag, startPoint x: 608, startPoint y: 319, endPoint x: 417, endPoint y: 305, distance: 191.7
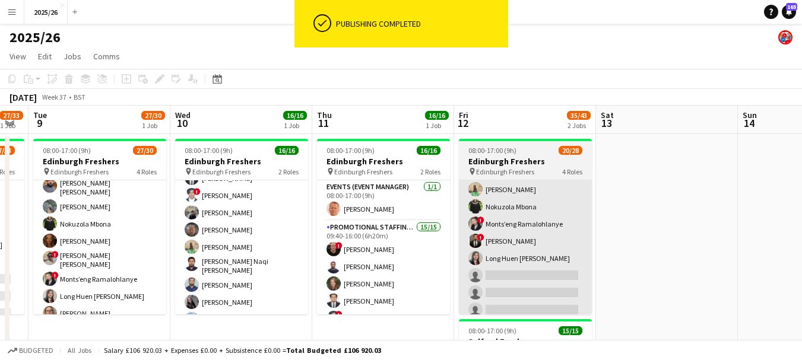
scroll to position [332, 0]
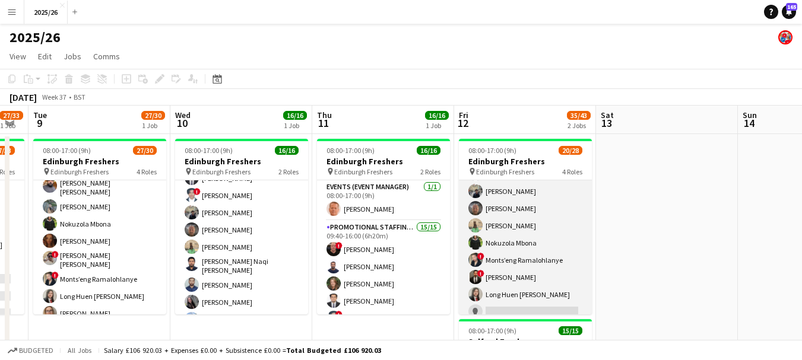
click at [532, 309] on app-card-role "Promotional Staffing (Brand Ambassadors) 1A 11/18 09:40-16:00 (6h20m) ! George …" at bounding box center [525, 260] width 133 height 333
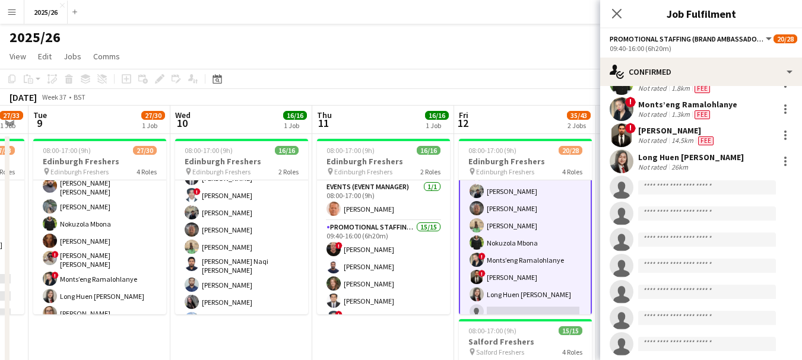
scroll to position [240, 0]
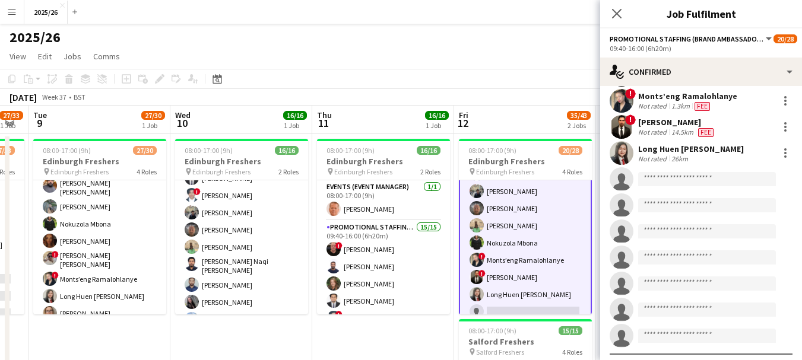
click at [693, 189] on app-invite-slot "single-neutral-actions" at bounding box center [701, 179] width 202 height 24
click at [685, 183] on input at bounding box center [707, 179] width 138 height 14
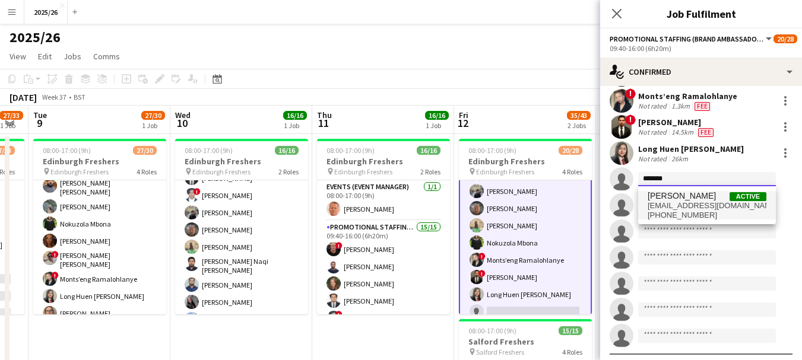
type input "*******"
click at [689, 203] on span "annanisbet15@gmail.com" at bounding box center [707, 205] width 119 height 9
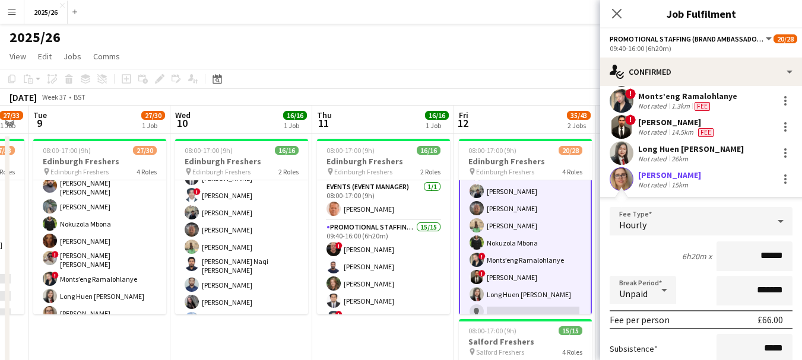
click at [769, 254] on input "******" at bounding box center [754, 257] width 76 height 30
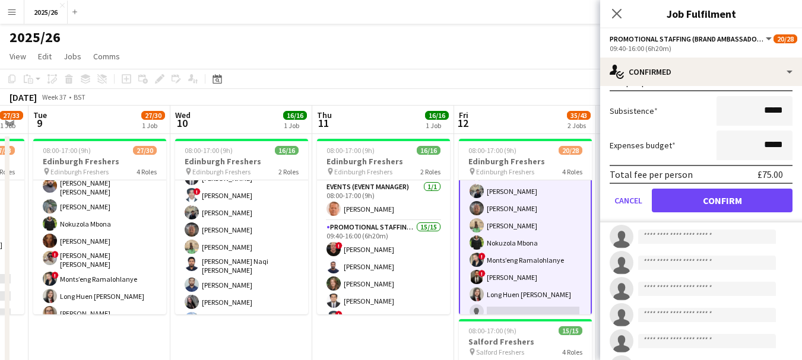
scroll to position [529, 0]
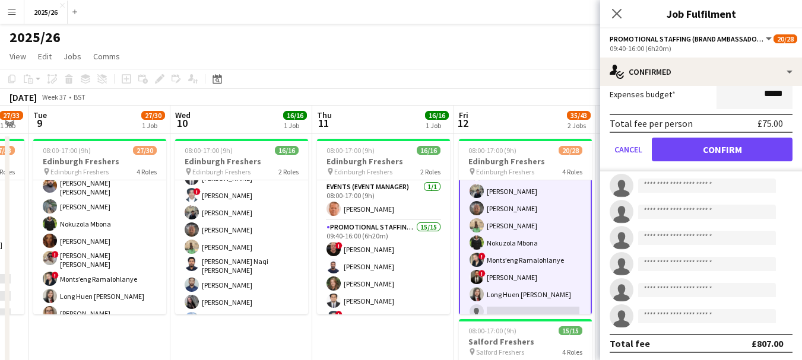
type input "******"
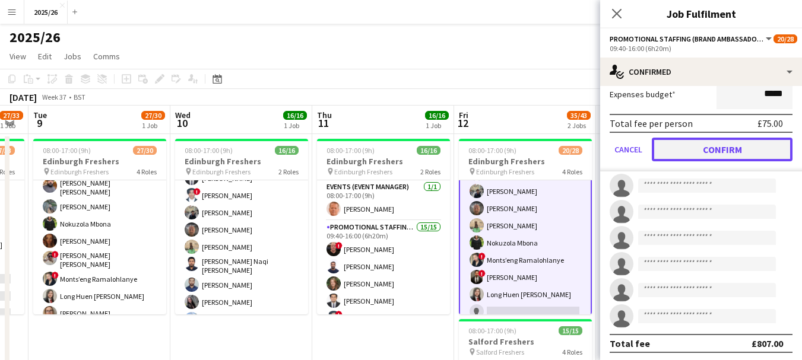
click at [696, 154] on button "Confirm" at bounding box center [722, 150] width 141 height 24
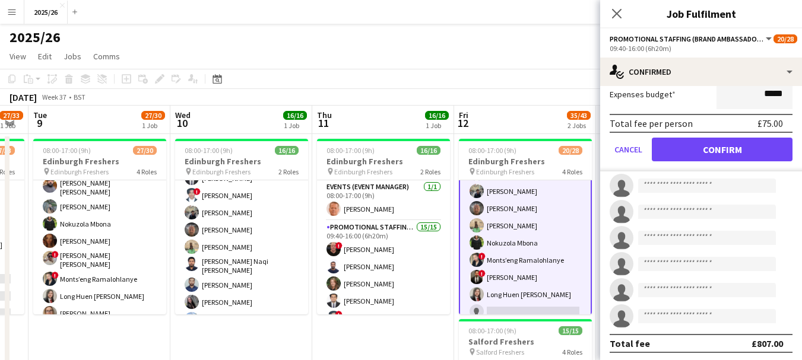
scroll to position [262, 0]
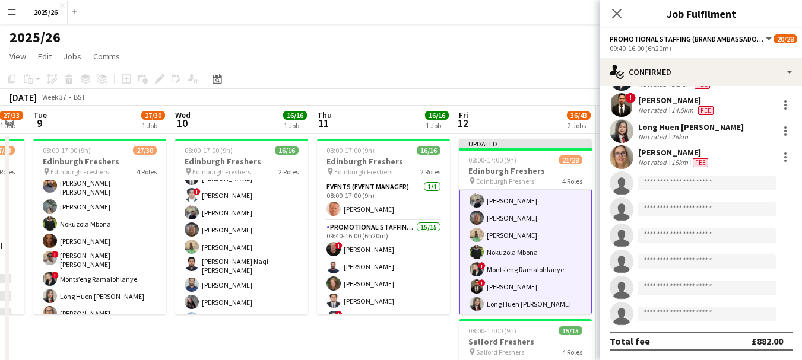
click at [614, 2] on div "Close pop-in" at bounding box center [616, 13] width 33 height 27
click at [623, 23] on div "Close pop-in" at bounding box center [616, 13] width 33 height 27
click at [619, 18] on icon "Close pop-in" at bounding box center [616, 13] width 11 height 11
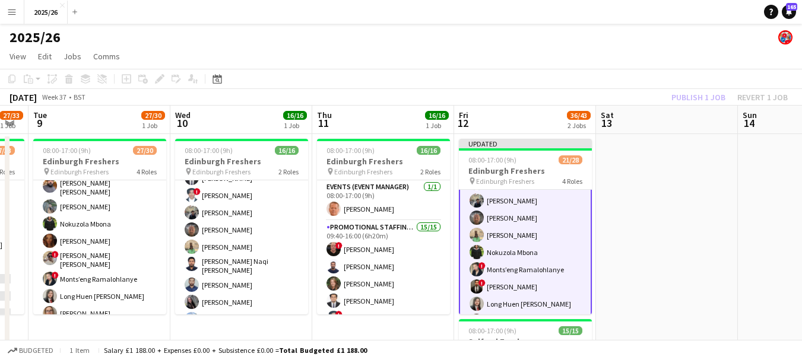
click at [694, 97] on div "Publish 1 job Revert 1 job" at bounding box center [729, 97] width 145 height 15
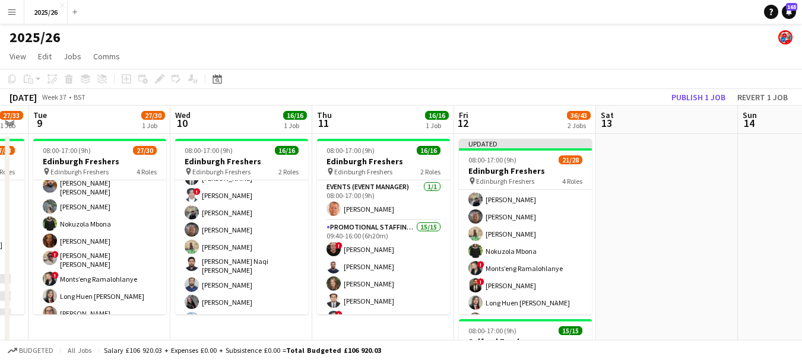
scroll to position [332, 0]
click at [694, 97] on button "Publish 1 job" at bounding box center [699, 97] width 64 height 15
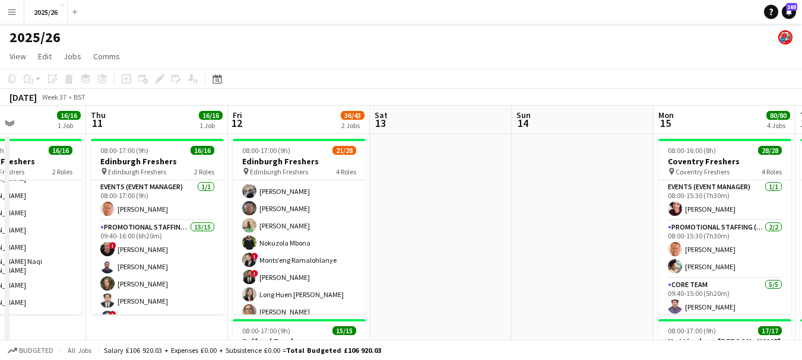
drag, startPoint x: 494, startPoint y: 152, endPoint x: 259, endPoint y: 178, distance: 237.1
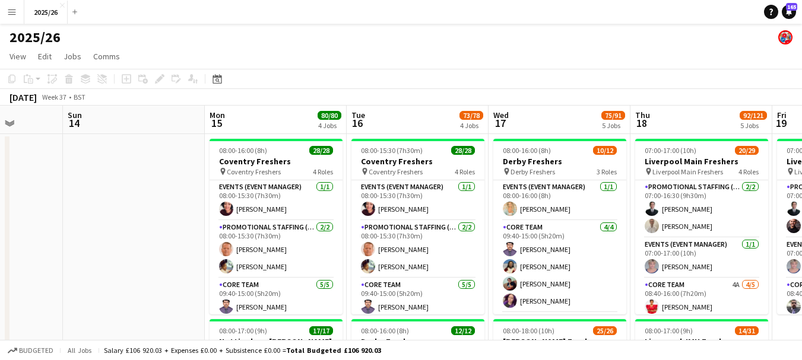
drag, startPoint x: 582, startPoint y: 220, endPoint x: 453, endPoint y: 230, distance: 129.7
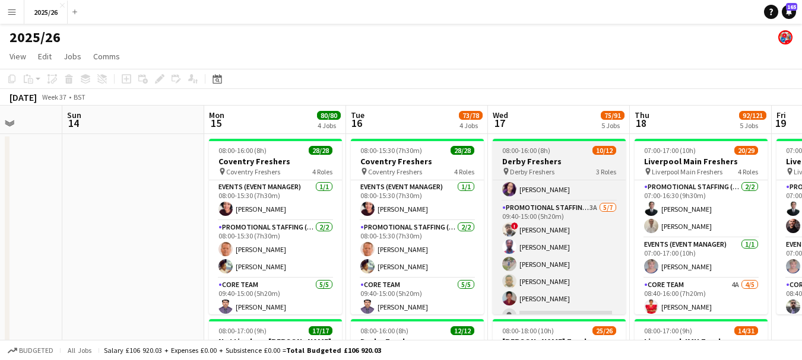
scroll to position [145, 0]
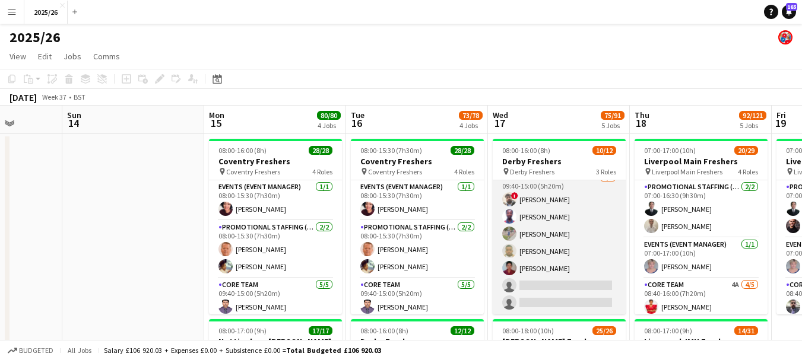
click at [572, 288] on app-card-role "Promotional Staffing (Brand Ambassadors) 3A 5/7 09:40-15:00 (5h20m) ! Daniel Je…" at bounding box center [559, 243] width 133 height 144
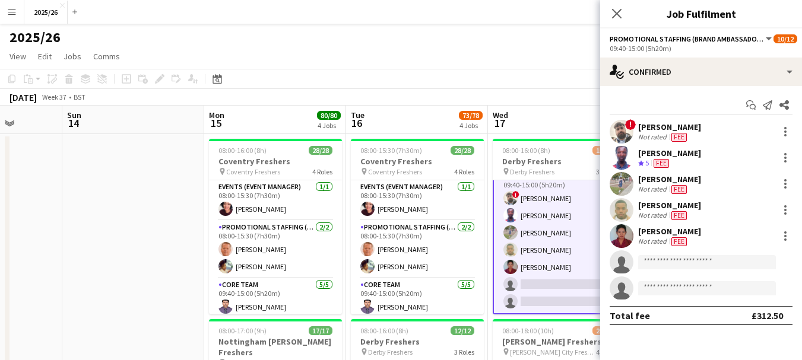
scroll to position [147, 0]
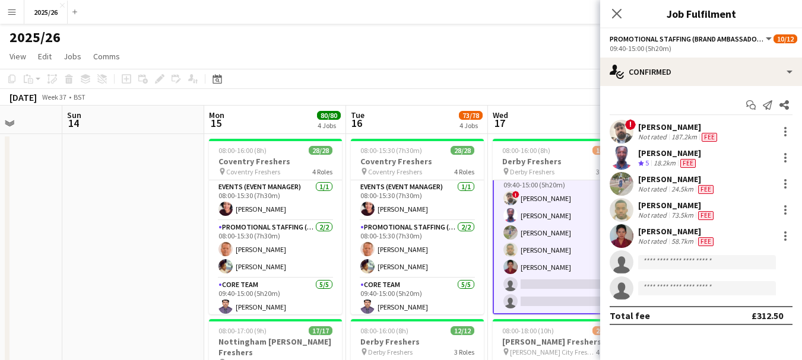
click at [704, 271] on app-invite-slot "single-neutral-actions" at bounding box center [701, 262] width 202 height 24
click at [695, 265] on input at bounding box center [707, 262] width 138 height 14
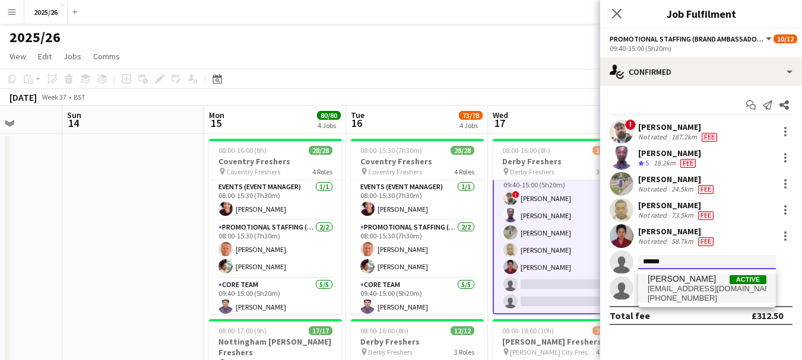
type input "******"
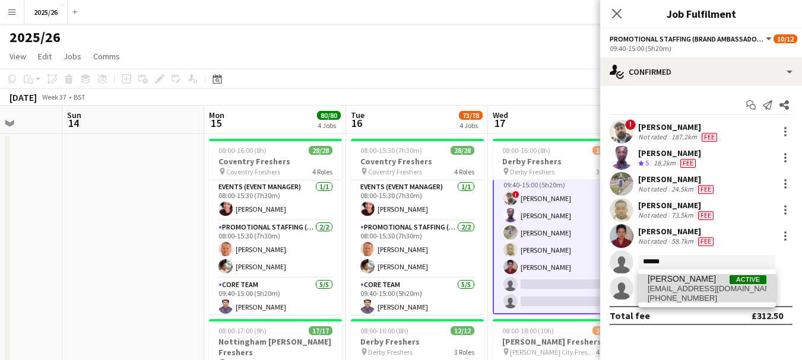
click at [700, 277] on span "Ame Pritchard Active" at bounding box center [707, 279] width 119 height 10
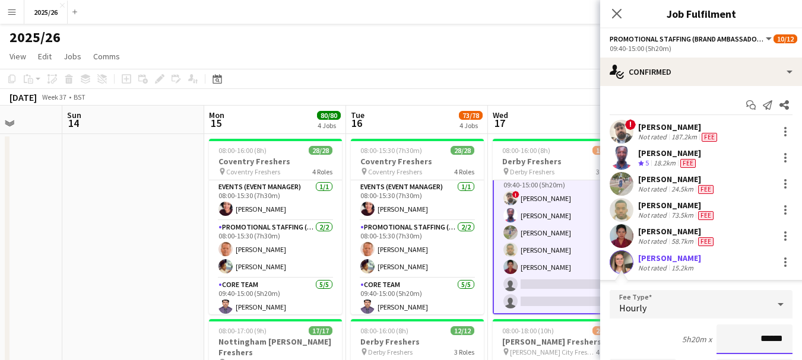
scroll to position [240, 0]
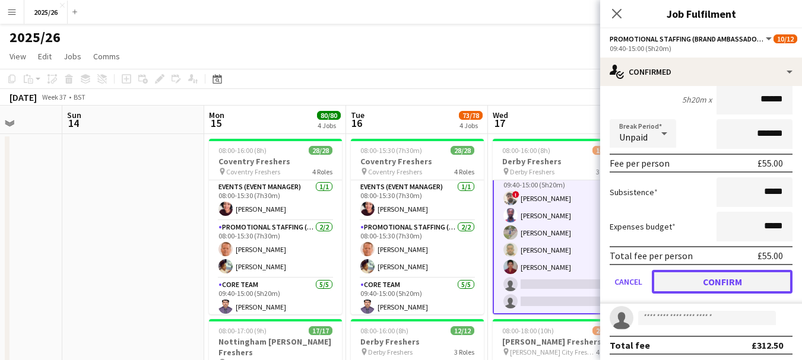
click at [734, 294] on button "Confirm" at bounding box center [722, 282] width 141 height 24
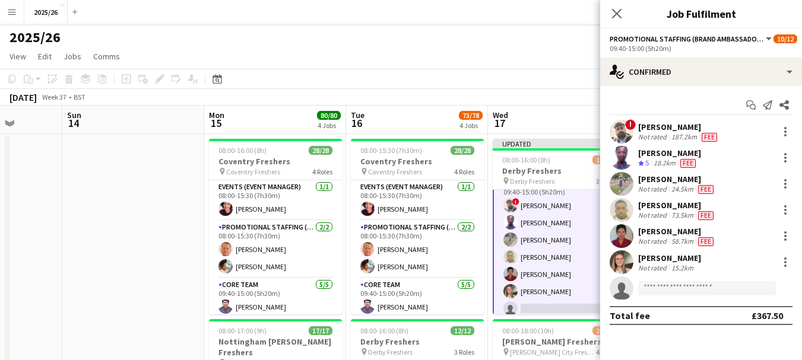
scroll to position [0, 0]
click at [615, 14] on icon "Close pop-in" at bounding box center [616, 13] width 11 height 11
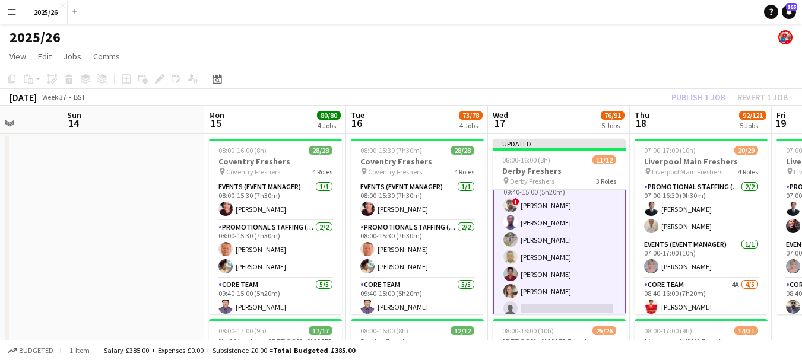
click at [697, 104] on div "Publish 1 job Revert 1 job" at bounding box center [729, 97] width 145 height 15
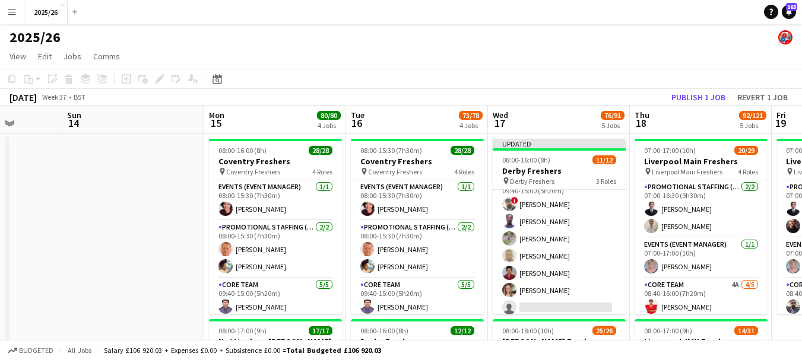
scroll to position [145, 0]
click at [696, 103] on button "Publish 1 job" at bounding box center [699, 97] width 64 height 15
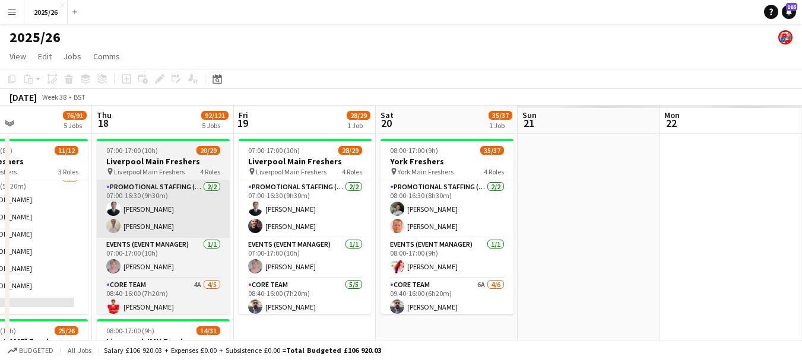
drag, startPoint x: 728, startPoint y: 194, endPoint x: 196, endPoint y: 202, distance: 532.5
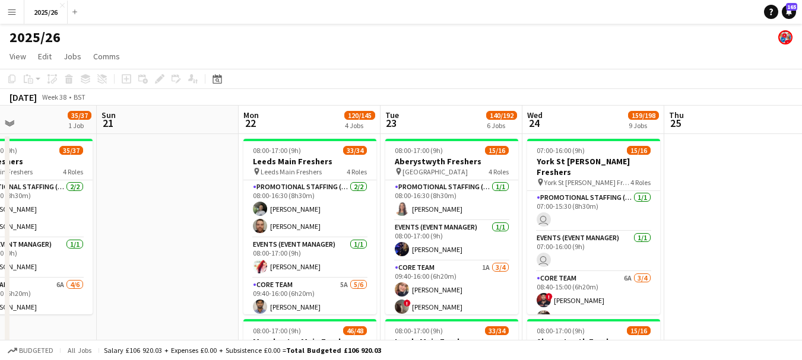
drag, startPoint x: 212, startPoint y: 234, endPoint x: 126, endPoint y: 241, distance: 85.8
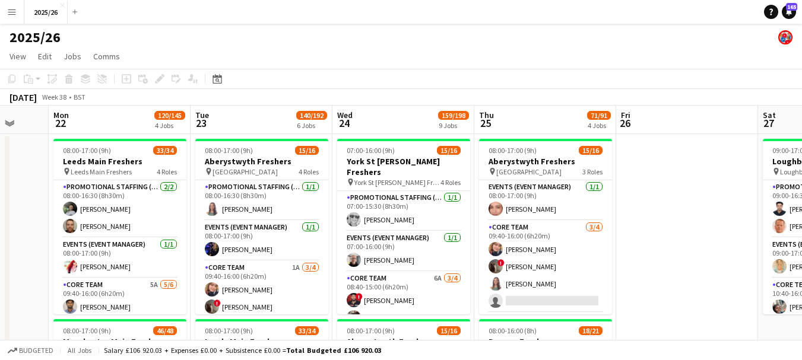
drag, startPoint x: 237, startPoint y: 240, endPoint x: 207, endPoint y: 246, distance: 31.4
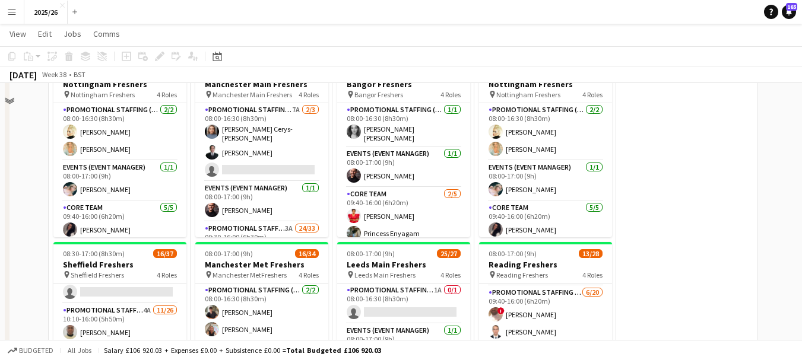
scroll to position [392, 0]
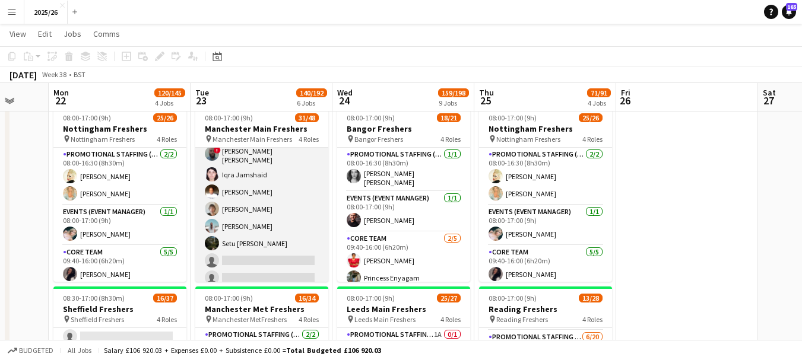
click at [286, 221] on app-card-role "Promotional Staffing (Brand Ambassadors) 3A 24/33 09:30-16:00 (6h30m) Shayanya …" at bounding box center [261, 109] width 133 height 602
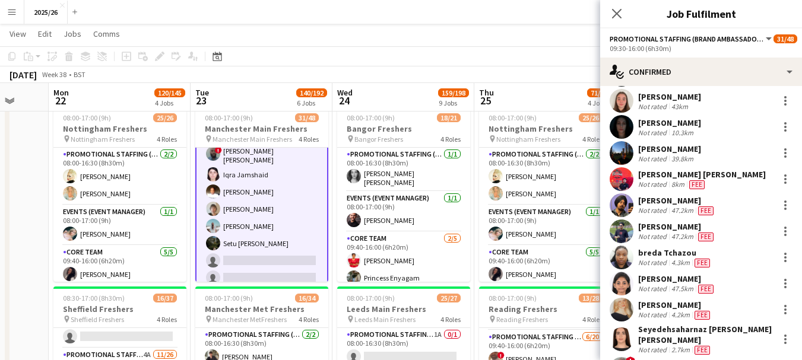
scroll to position [490, 0]
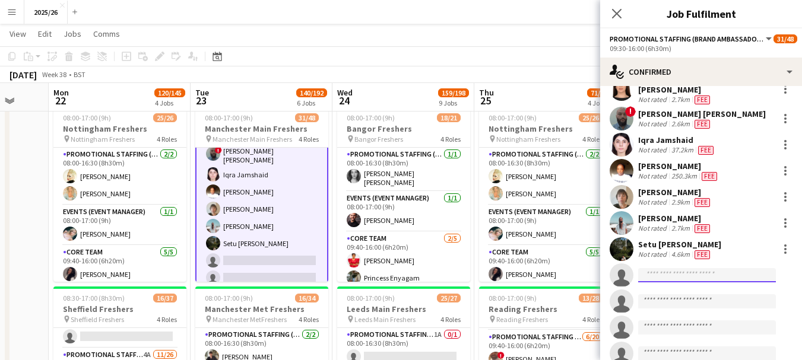
click at [709, 274] on input at bounding box center [707, 275] width 138 height 14
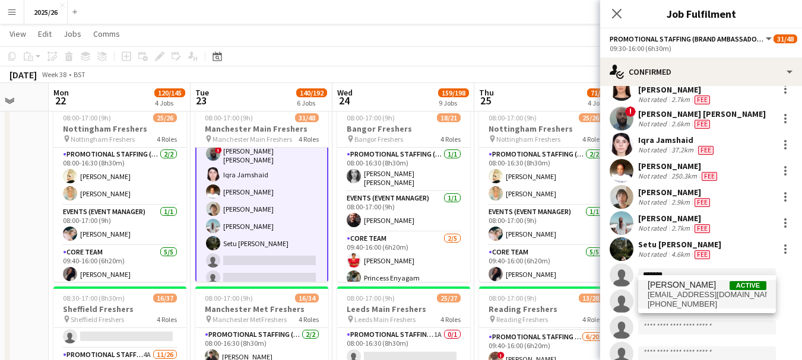
type input "*******"
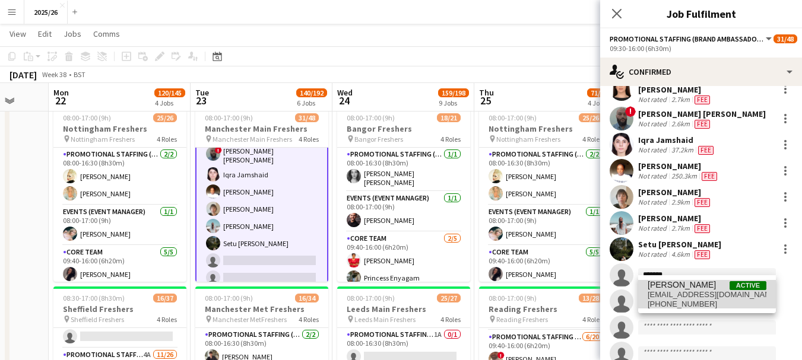
click at [700, 289] on span "[PERSON_NAME]" at bounding box center [682, 285] width 68 height 10
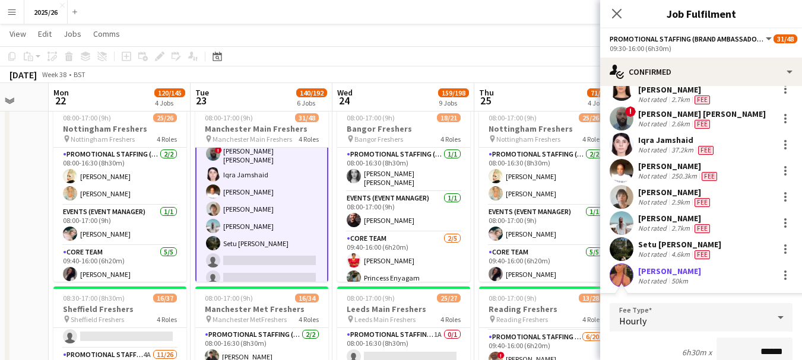
click at [772, 339] on input "******" at bounding box center [754, 353] width 76 height 30
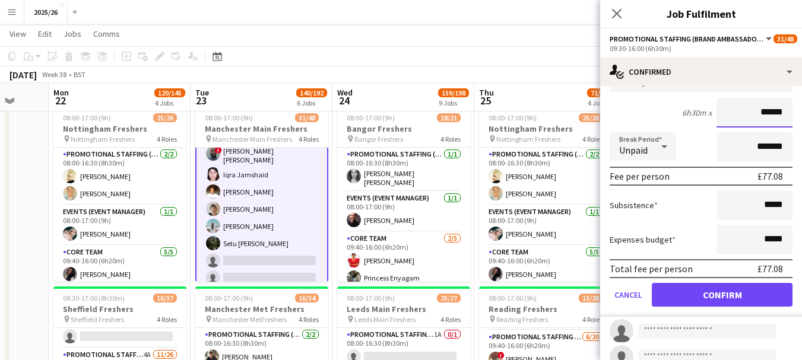
type input "******"
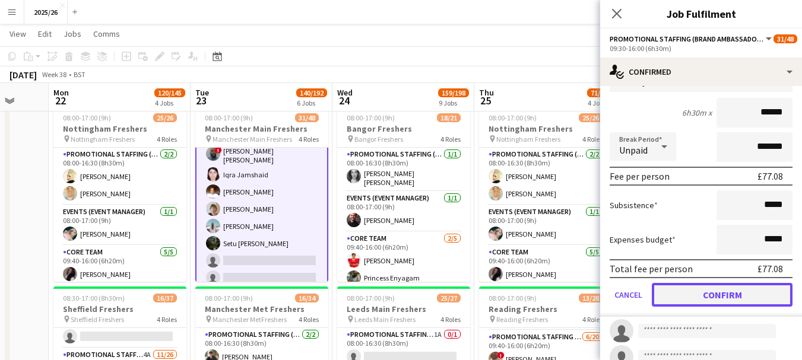
click at [721, 296] on button "Confirm" at bounding box center [722, 295] width 141 height 24
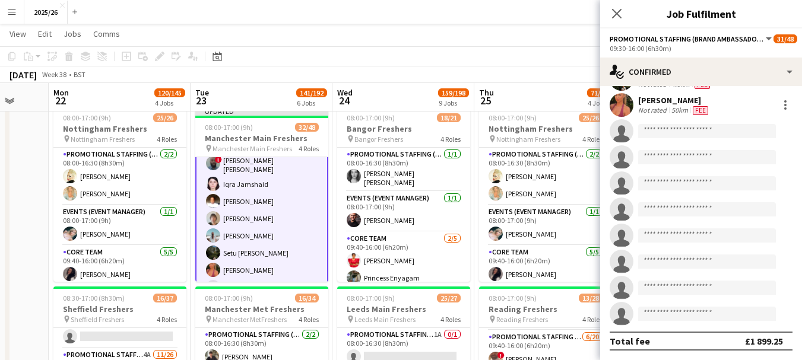
scroll to position [654, 0]
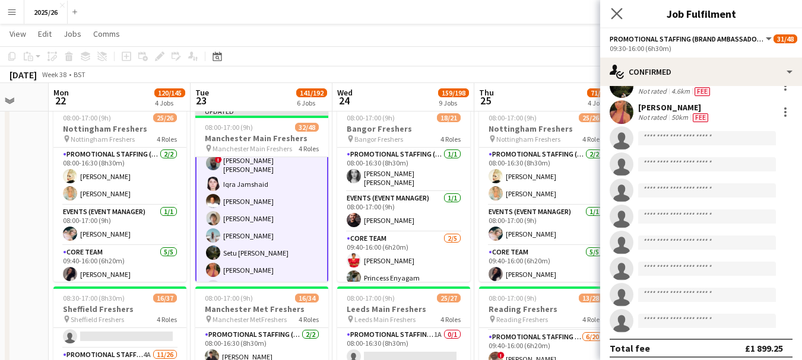
click at [616, 8] on app-icon "Close pop-in" at bounding box center [616, 13] width 17 height 17
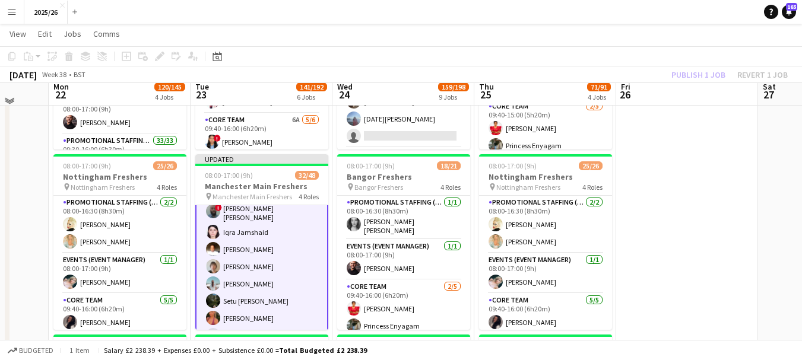
scroll to position [338, 0]
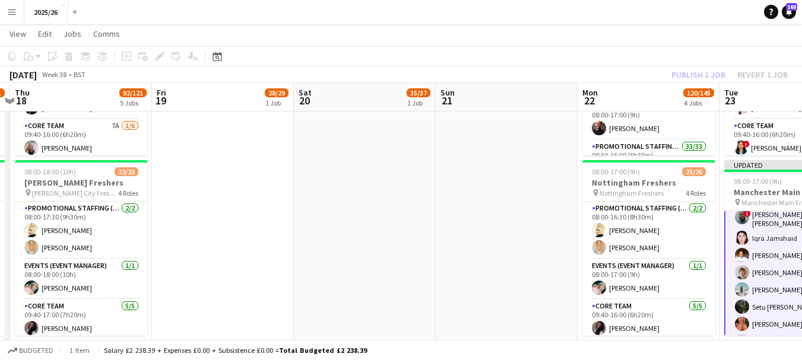
drag, startPoint x: 152, startPoint y: 195, endPoint x: 731, endPoint y: 259, distance: 582.3
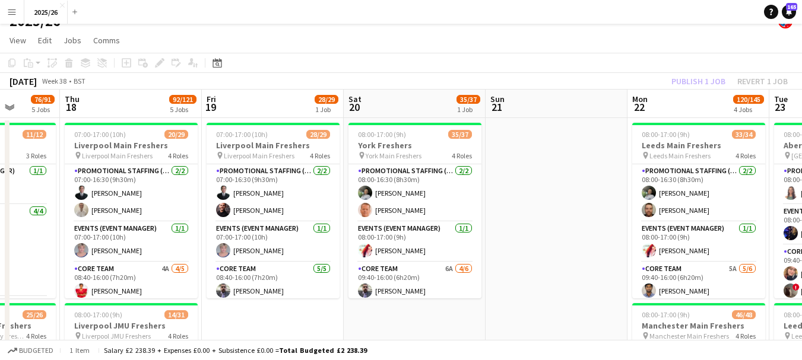
scroll to position [23, 0]
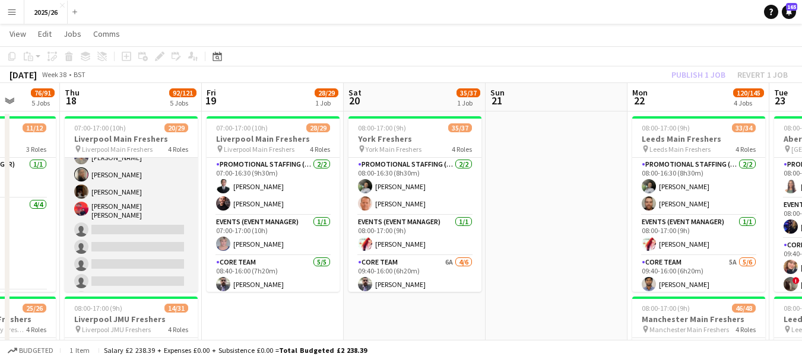
click at [150, 261] on app-card-role "Promotional Staffing (Brand Ambassadors) 2A 13/21 08:40-16:00 (7h20m) Muhammad …" at bounding box center [131, 164] width 133 height 395
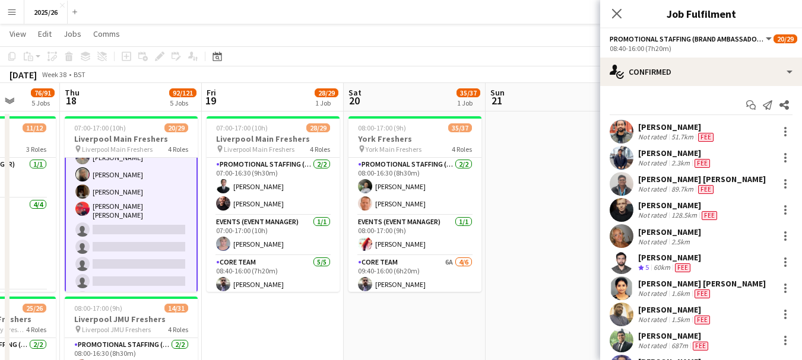
scroll to position [240, 0]
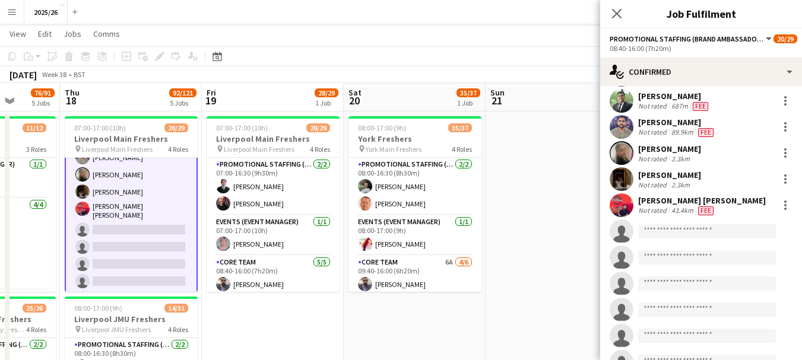
click at [712, 240] on app-invite-slot "single-neutral-actions" at bounding box center [701, 232] width 202 height 24
click at [693, 230] on input at bounding box center [707, 231] width 138 height 14
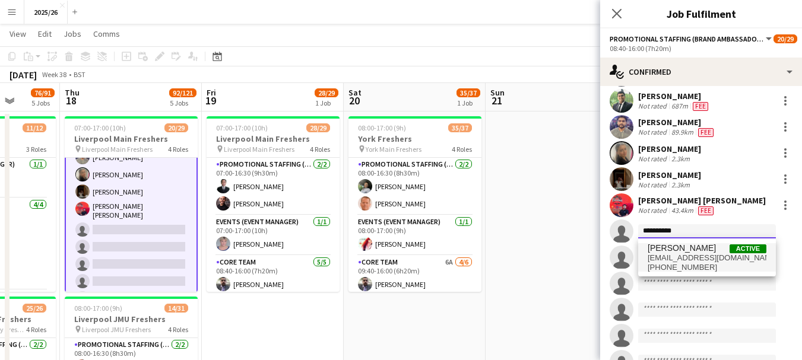
type input "**********"
click at [690, 262] on span "[EMAIL_ADDRESS][DOMAIN_NAME]" at bounding box center [707, 257] width 119 height 9
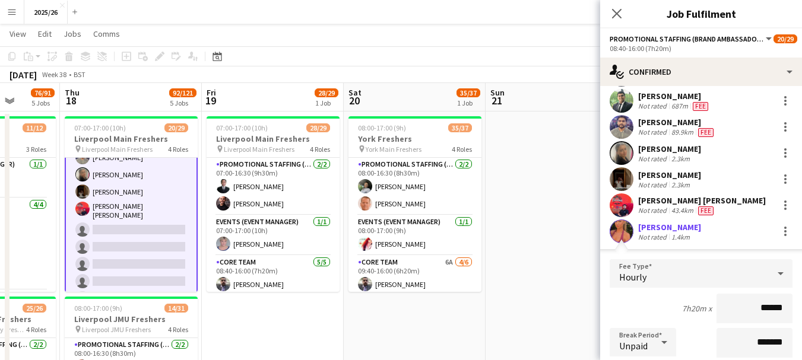
click at [770, 315] on input "******" at bounding box center [754, 309] width 76 height 30
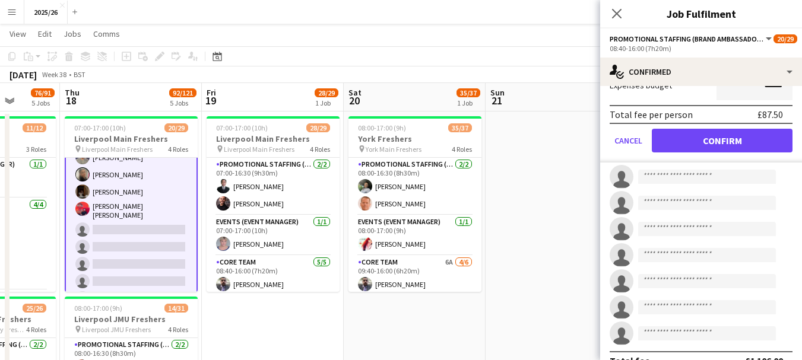
type input "******"
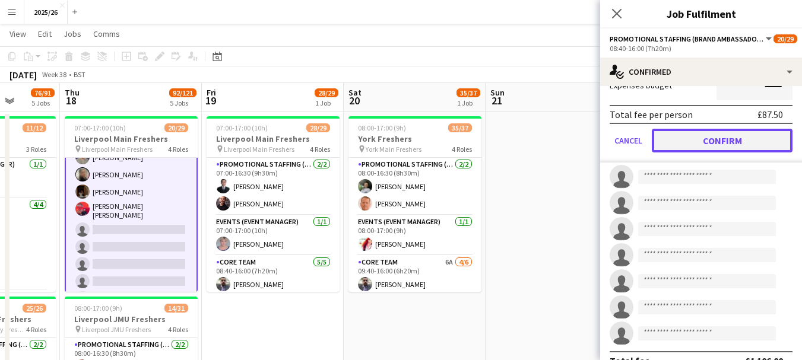
click at [692, 145] on button "Confirm" at bounding box center [722, 141] width 141 height 24
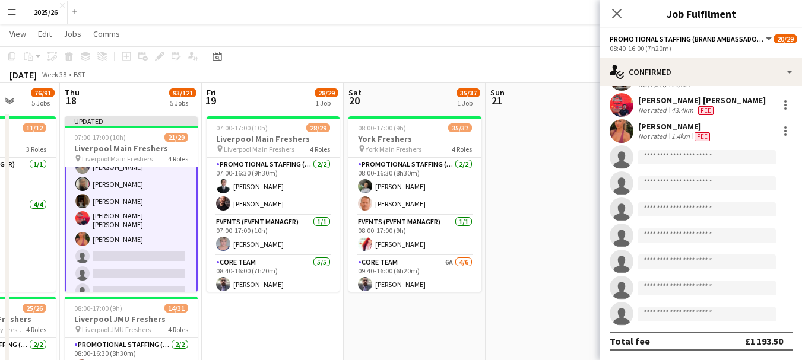
scroll to position [340, 0]
click at [620, 12] on icon "Close pop-in" at bounding box center [616, 13] width 11 height 11
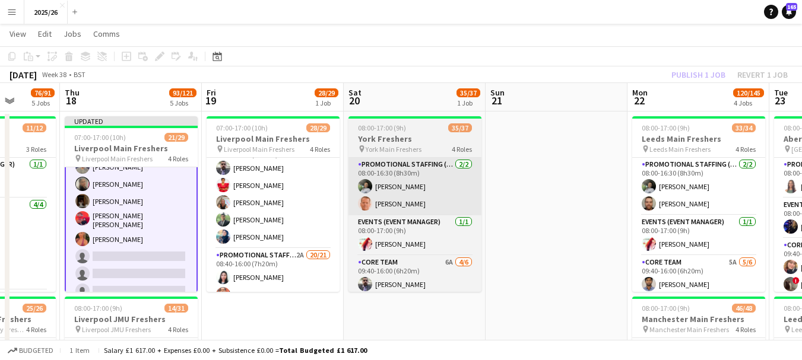
scroll to position [118, 0]
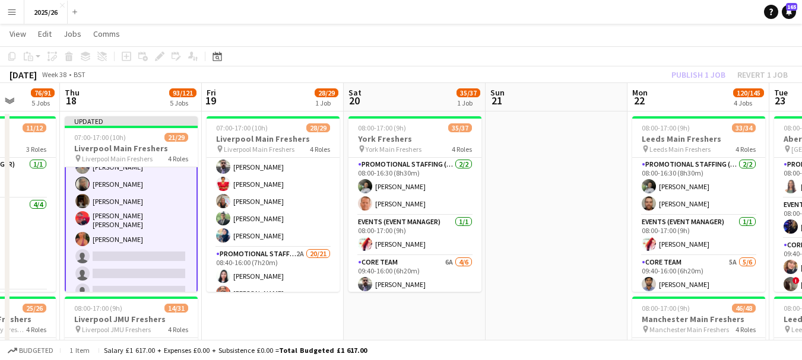
click at [154, 252] on app-card-role "Promotional Staffing (Brand Ambassadors) 2A 14/21 08:40-16:00 (7h20m) Muhammad …" at bounding box center [131, 174] width 133 height 398
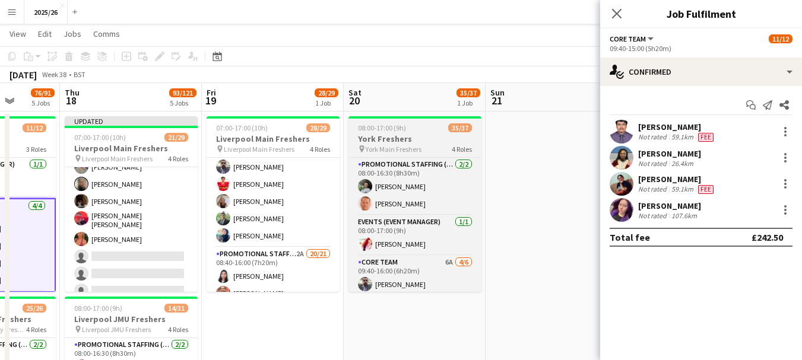
click at [474, 144] on h3 "York Freshers" at bounding box center [414, 139] width 133 height 11
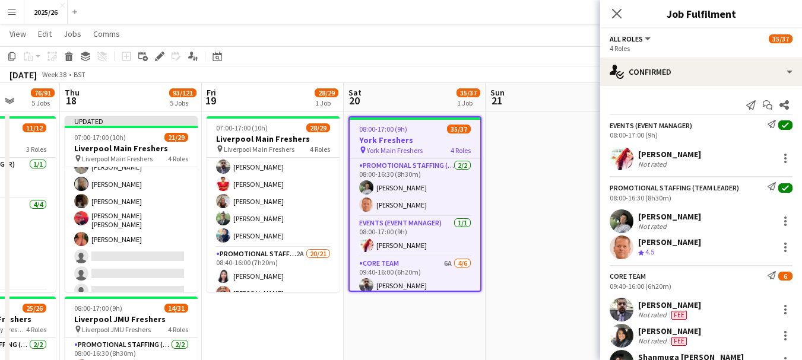
click at [127, 210] on app-card-role "Promotional Staffing (Brand Ambassadors) 2A 14/21 08:40-16:00 (7h20m) Muhammad …" at bounding box center [131, 173] width 133 height 395
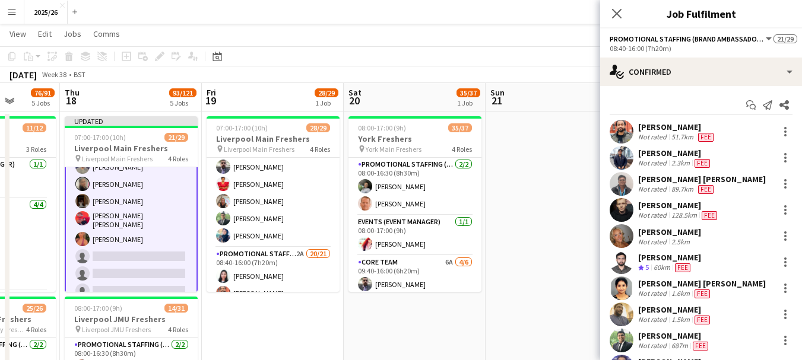
scroll to position [240, 0]
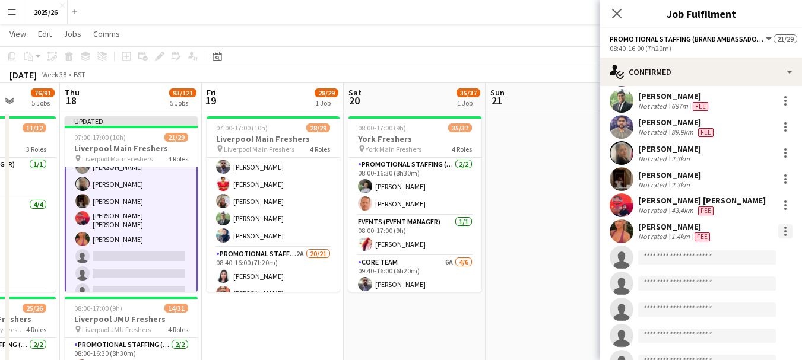
click at [778, 230] on div at bounding box center [785, 231] width 14 height 14
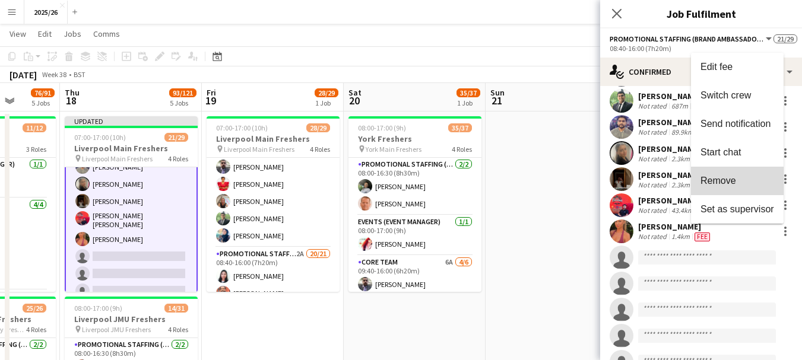
click at [716, 187] on button "Remove" at bounding box center [737, 181] width 93 height 28
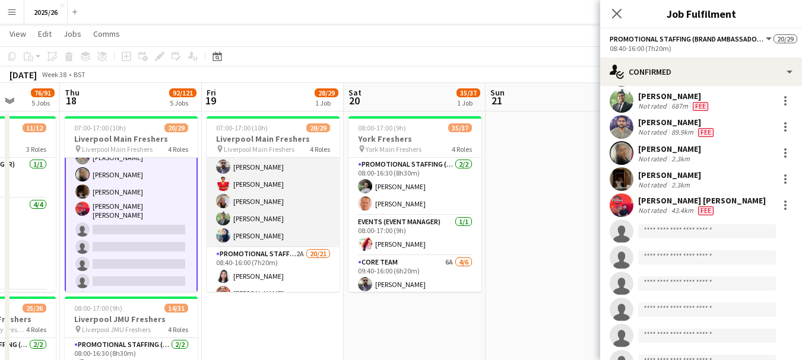
click at [315, 223] on app-card-role "Core Team 5/5 08:40-16:00 (7h20m) Stephen Gaunt Annes Louis Lynne Dwyer Anjana …" at bounding box center [273, 192] width 133 height 109
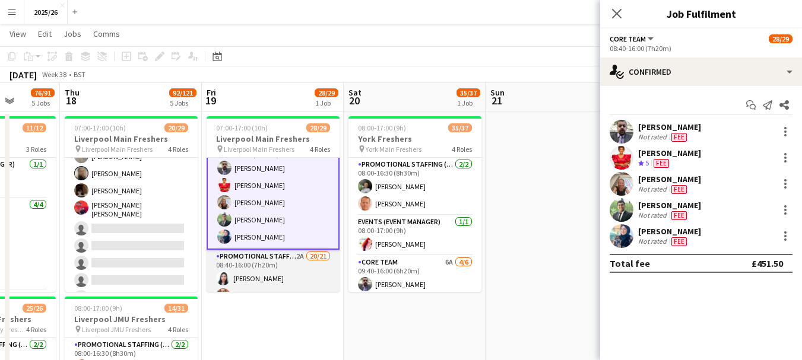
scroll to position [398, 0]
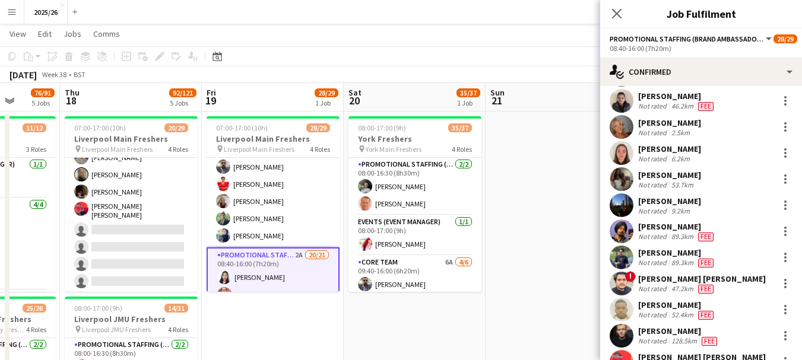
scroll to position [340, 0]
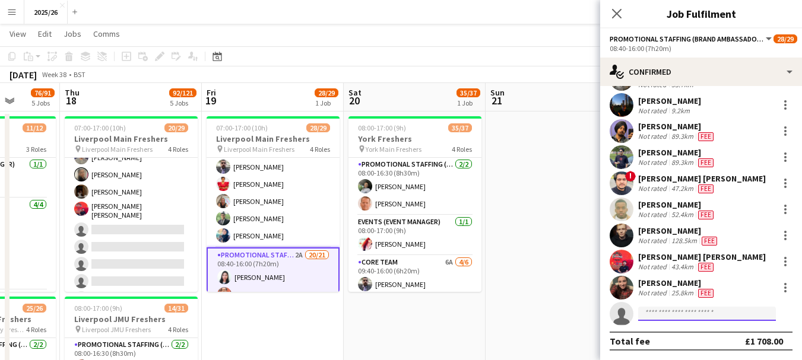
click at [699, 313] on input at bounding box center [707, 314] width 138 height 14
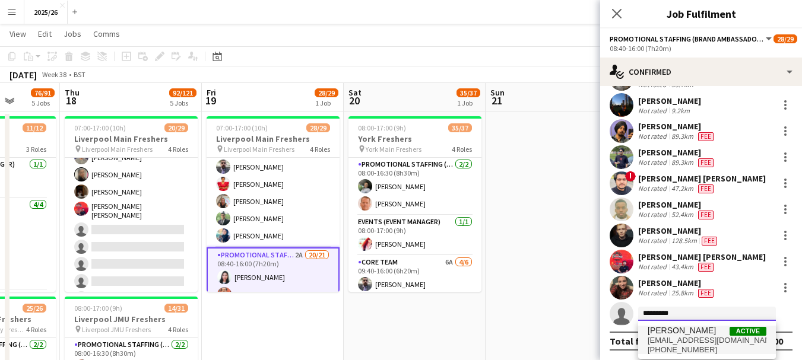
type input "*********"
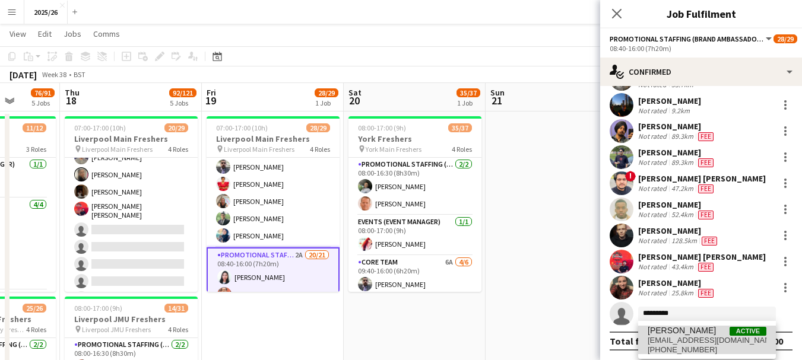
click at [695, 329] on span "[PERSON_NAME]" at bounding box center [682, 331] width 68 height 10
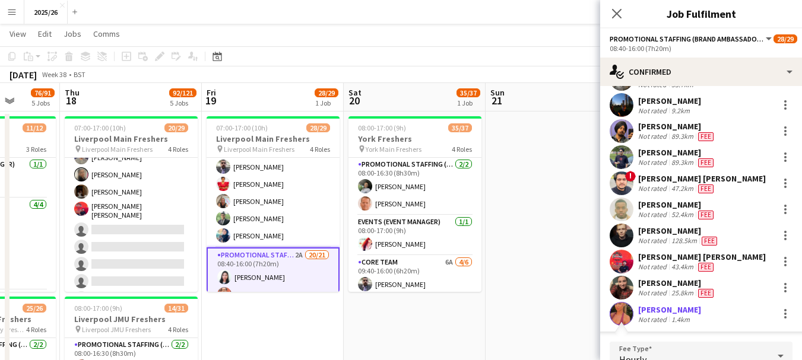
scroll to position [504, 0]
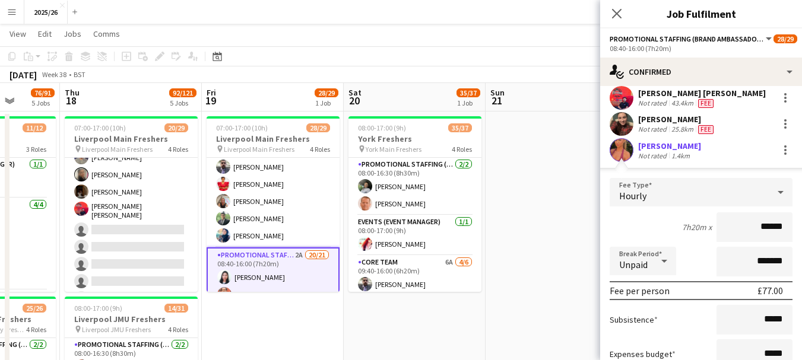
click at [769, 226] on input "******" at bounding box center [754, 227] width 76 height 30
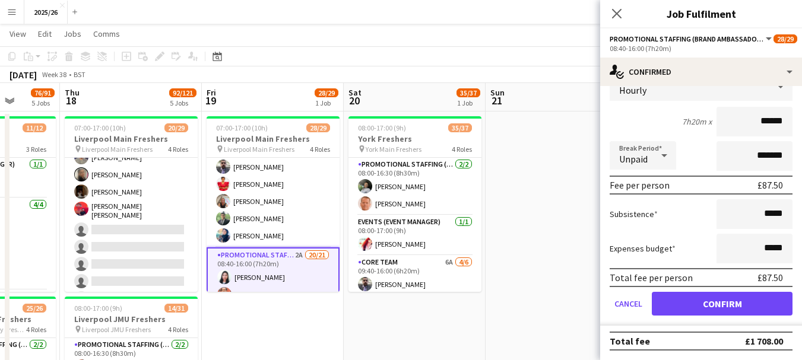
type input "******"
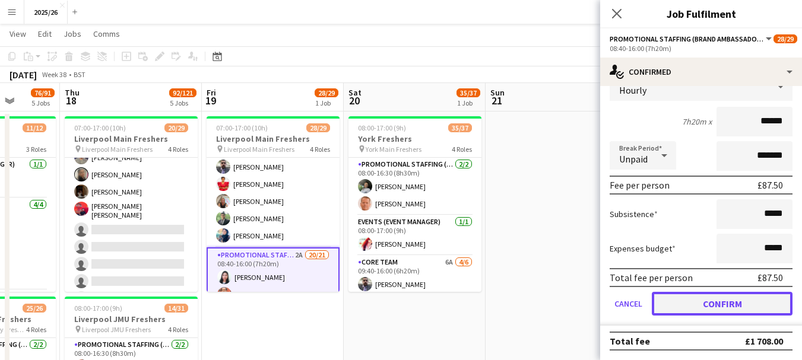
click at [732, 309] on button "Confirm" at bounding box center [722, 304] width 141 height 24
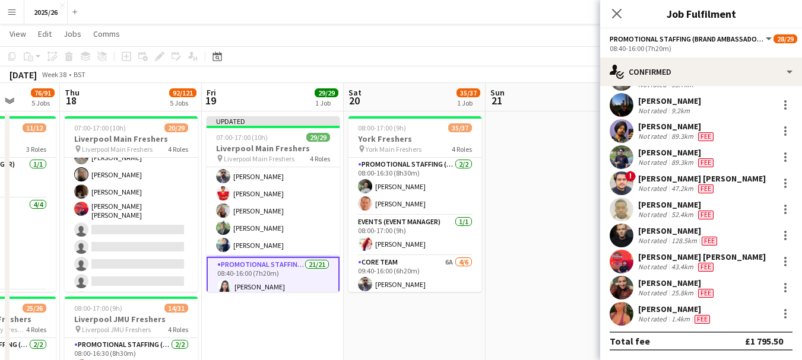
scroll to position [340, 0]
click at [624, 12] on div "Close pop-in" at bounding box center [616, 13] width 33 height 27
click at [621, 12] on icon "Close pop-in" at bounding box center [616, 13] width 11 height 11
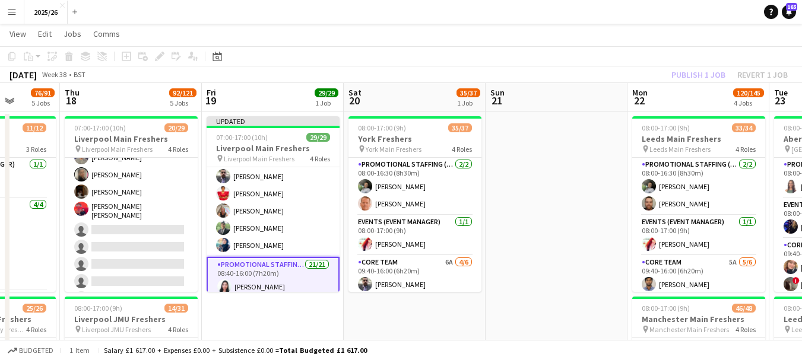
click at [697, 70] on div "Publish 1 job Revert 1 job" at bounding box center [729, 74] width 145 height 15
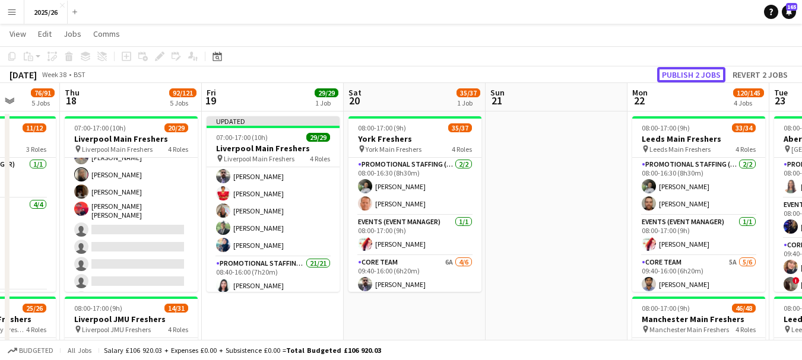
click at [697, 70] on button "Publish 2 jobs" at bounding box center [691, 74] width 68 height 15
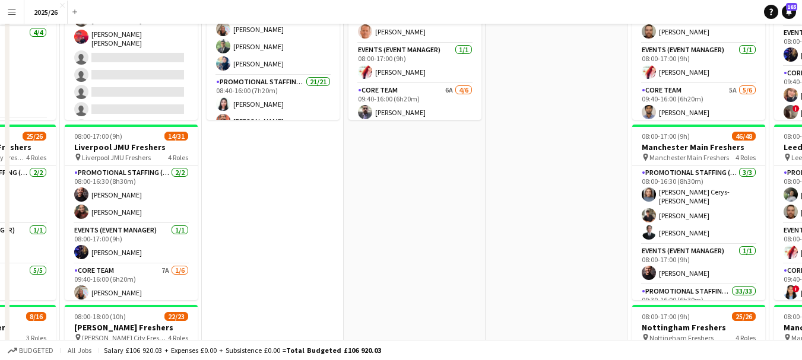
scroll to position [3, 0]
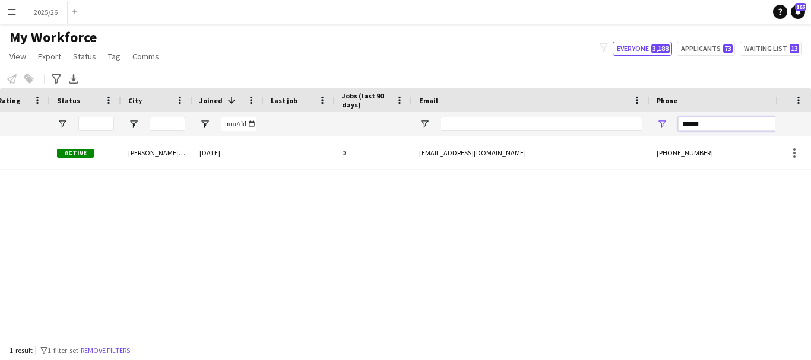
click at [709, 122] on input "******" at bounding box center [736, 124] width 116 height 14
type input "*****"
click at [485, 173] on div "[PERSON_NAME] 310083328 Applicant [GEOGRAPHIC_DATA] [DATE] 0 [EMAIL_ADDRESS][DO…" at bounding box center [387, 234] width 775 height 194
click at [475, 160] on div "[EMAIL_ADDRESS][DOMAIN_NAME]" at bounding box center [530, 153] width 237 height 33
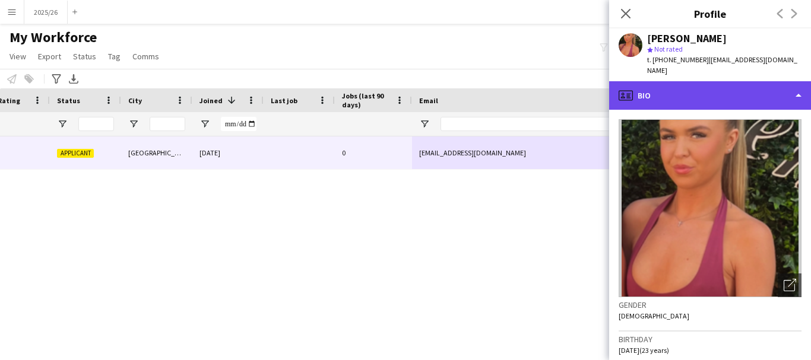
click at [711, 87] on div "profile Bio" at bounding box center [710, 95] width 202 height 28
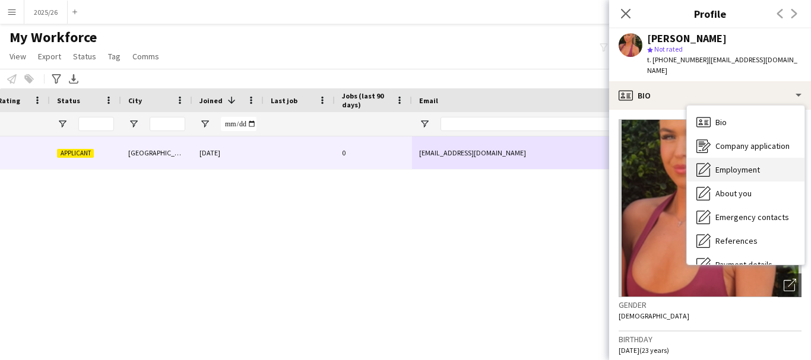
click at [746, 166] on div "Employment Employment" at bounding box center [746, 170] width 118 height 24
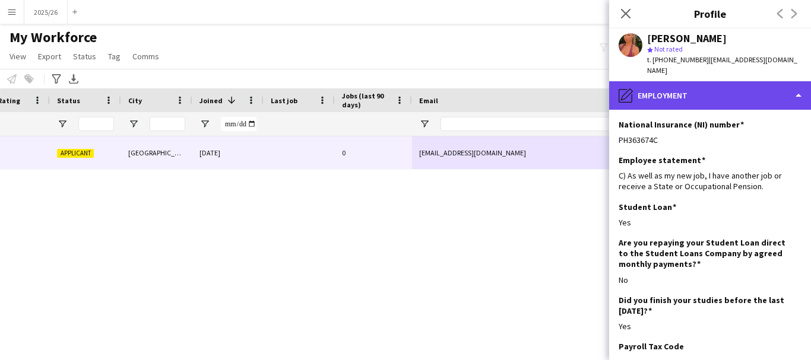
click at [726, 85] on div "pencil4 Employment" at bounding box center [710, 95] width 202 height 28
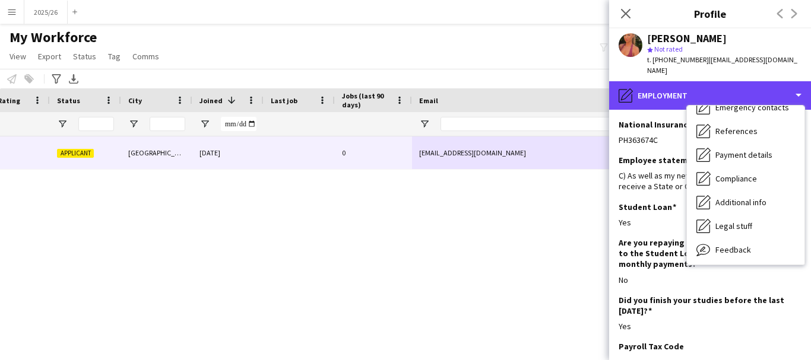
scroll to position [135, 0]
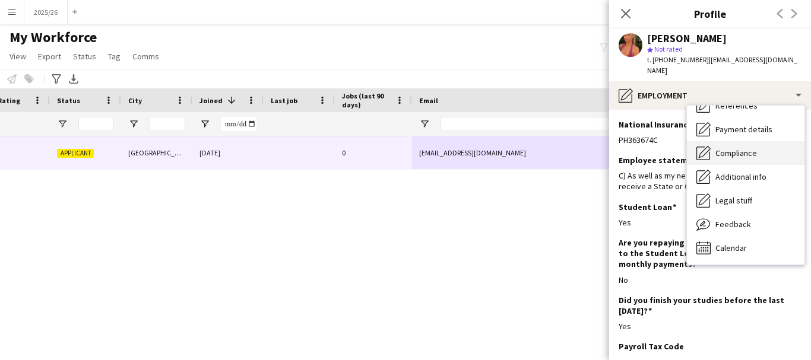
click at [750, 148] on span "Compliance" at bounding box center [736, 153] width 42 height 11
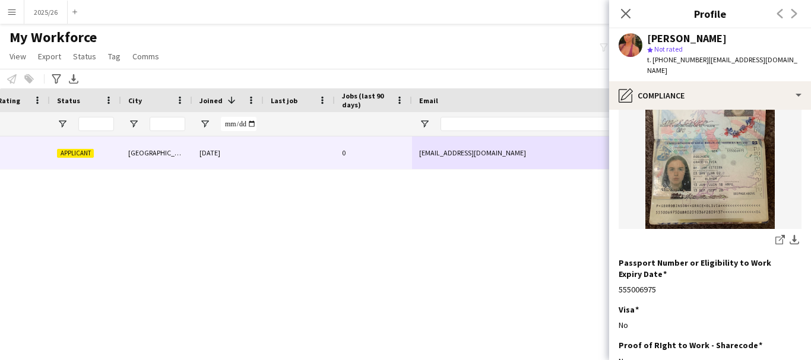
scroll to position [164, 0]
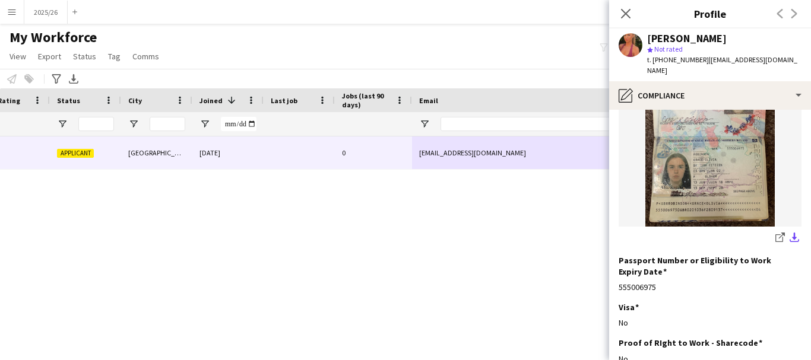
click at [789, 233] on app-icon "download-bottom" at bounding box center [793, 238] width 9 height 11
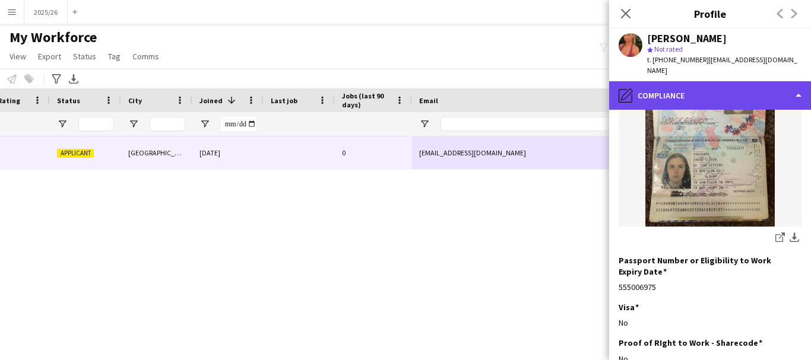
click at [699, 93] on div "pencil4 Compliance" at bounding box center [710, 95] width 202 height 28
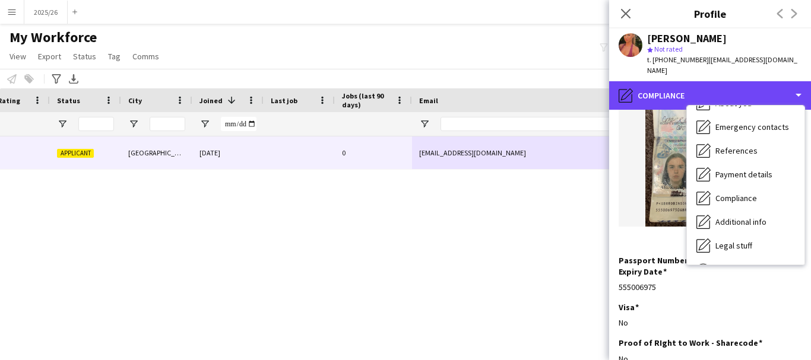
scroll to position [0, 0]
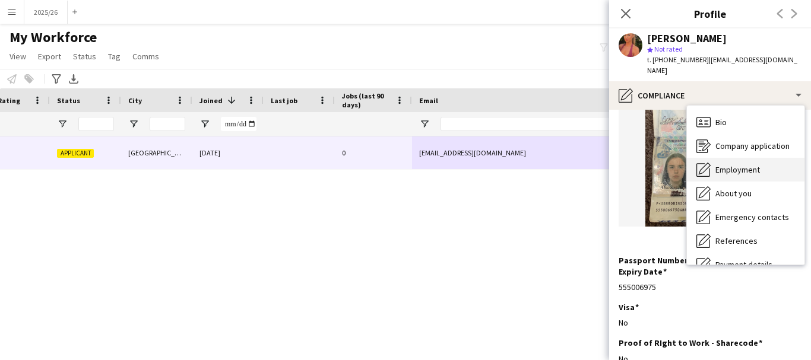
click at [757, 164] on span "Employment" at bounding box center [737, 169] width 45 height 11
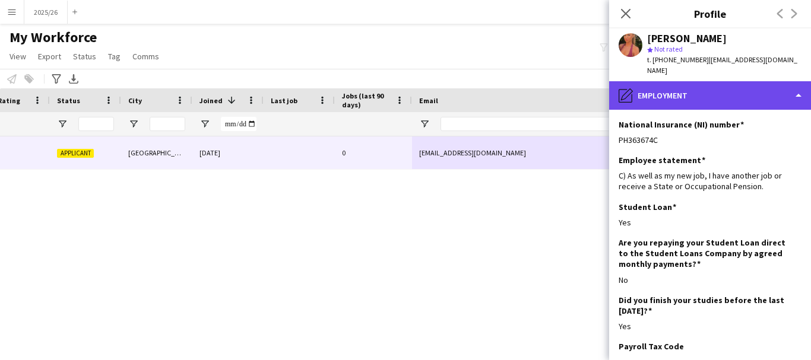
click at [726, 90] on div "pencil4 Employment" at bounding box center [710, 95] width 202 height 28
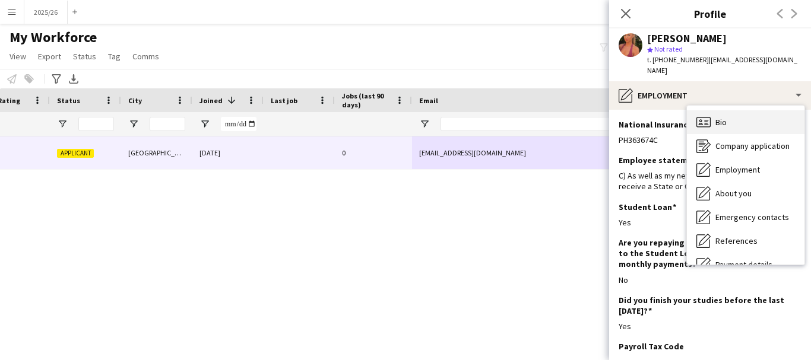
click at [754, 114] on div "Bio Bio" at bounding box center [746, 122] width 118 height 24
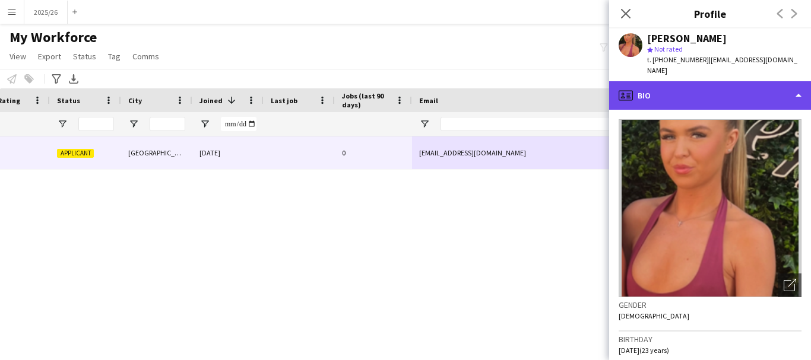
click at [722, 95] on div "profile Bio" at bounding box center [710, 95] width 202 height 28
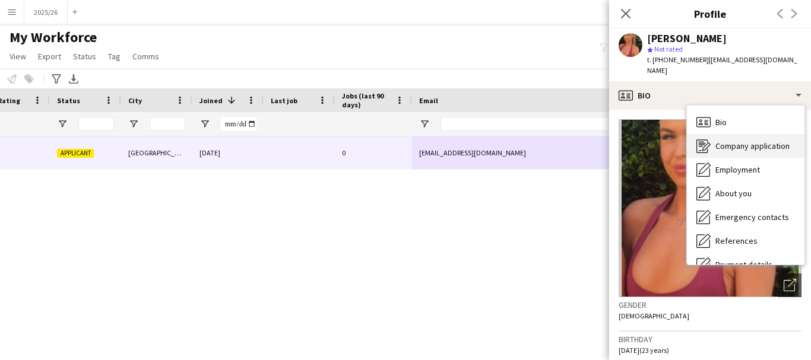
click at [766, 145] on div "Company application Company application" at bounding box center [746, 146] width 118 height 24
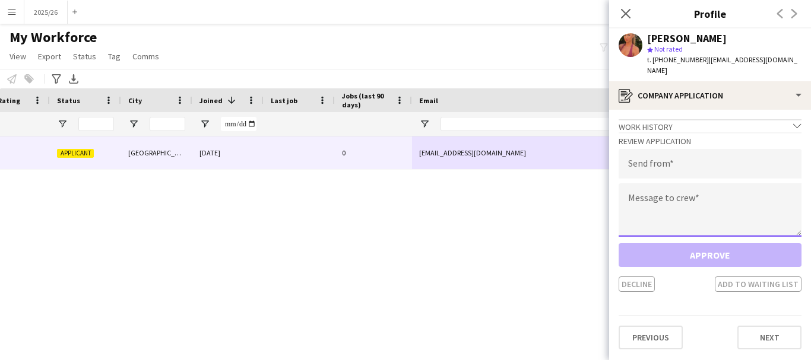
click at [719, 216] on textarea at bounding box center [710, 209] width 183 height 53
paste textarea "**********"
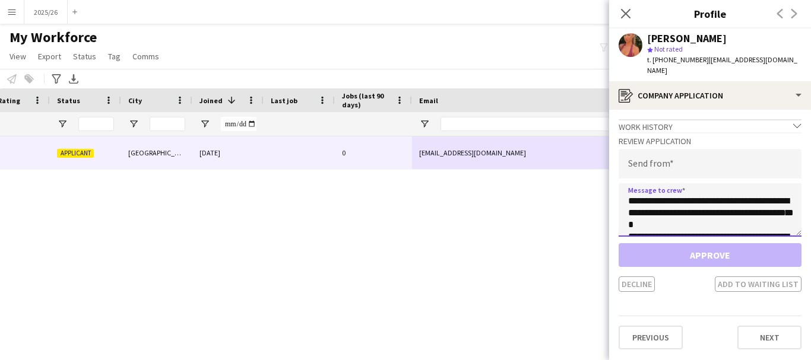
scroll to position [221, 0]
type textarea "**********"
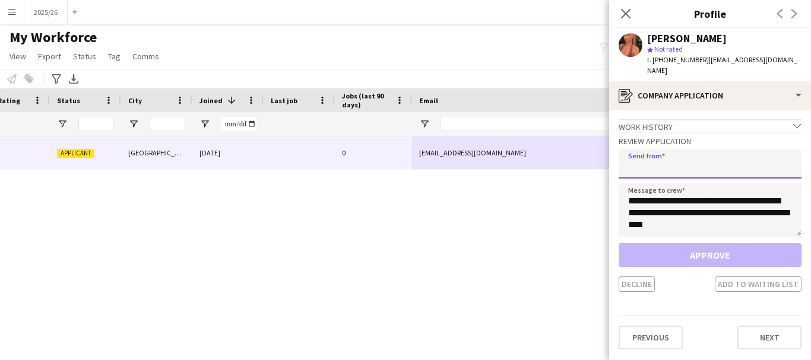
click at [682, 155] on input "email" at bounding box center [710, 164] width 183 height 30
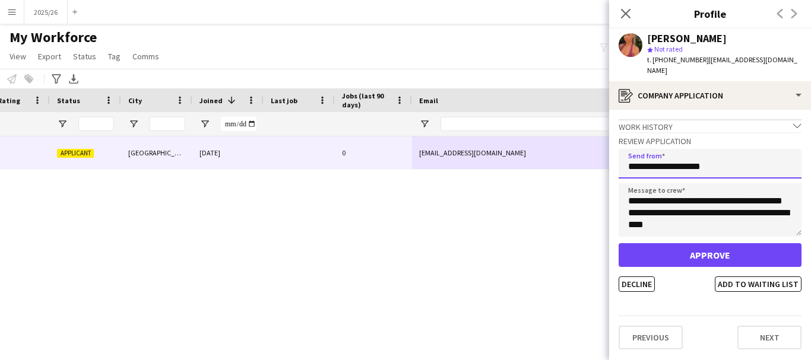
type input "**********"
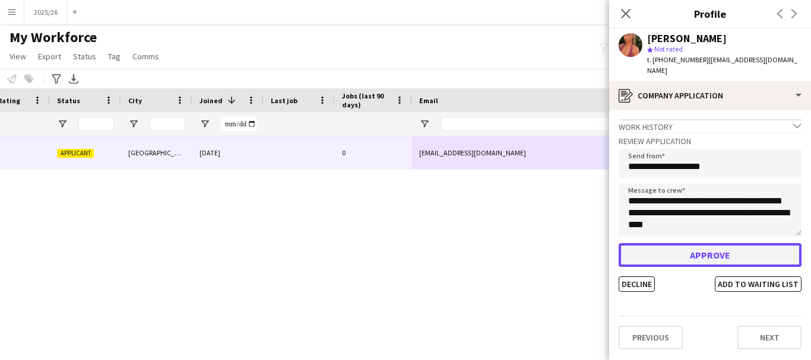
click at [702, 249] on button "Approve" at bounding box center [710, 255] width 183 height 24
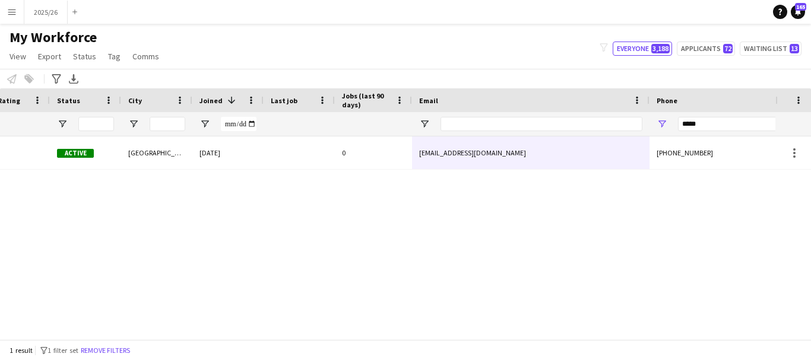
click at [388, 159] on div "0" at bounding box center [373, 153] width 77 height 33
